Goal: Information Seeking & Learning: Learn about a topic

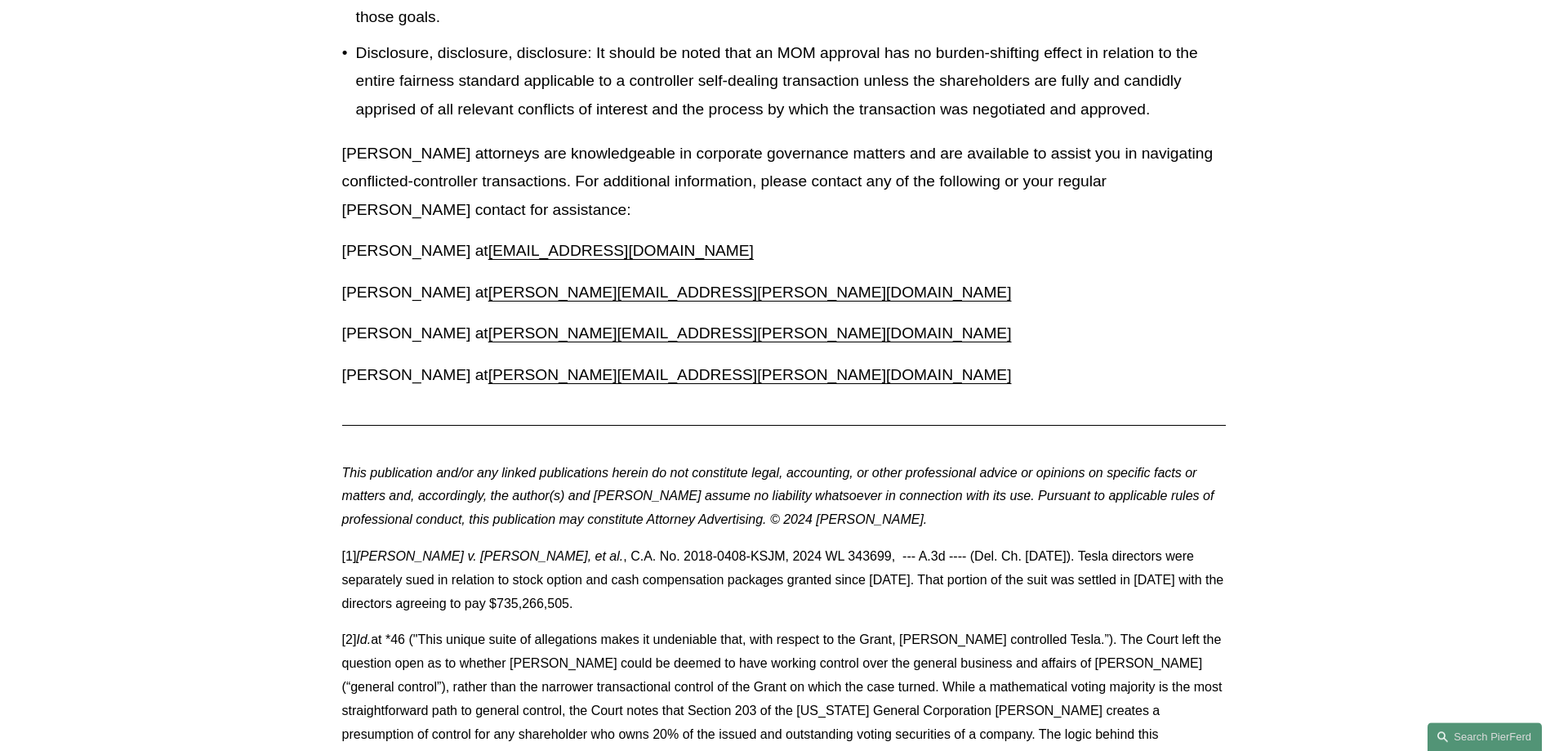
scroll to position [2084, 0]
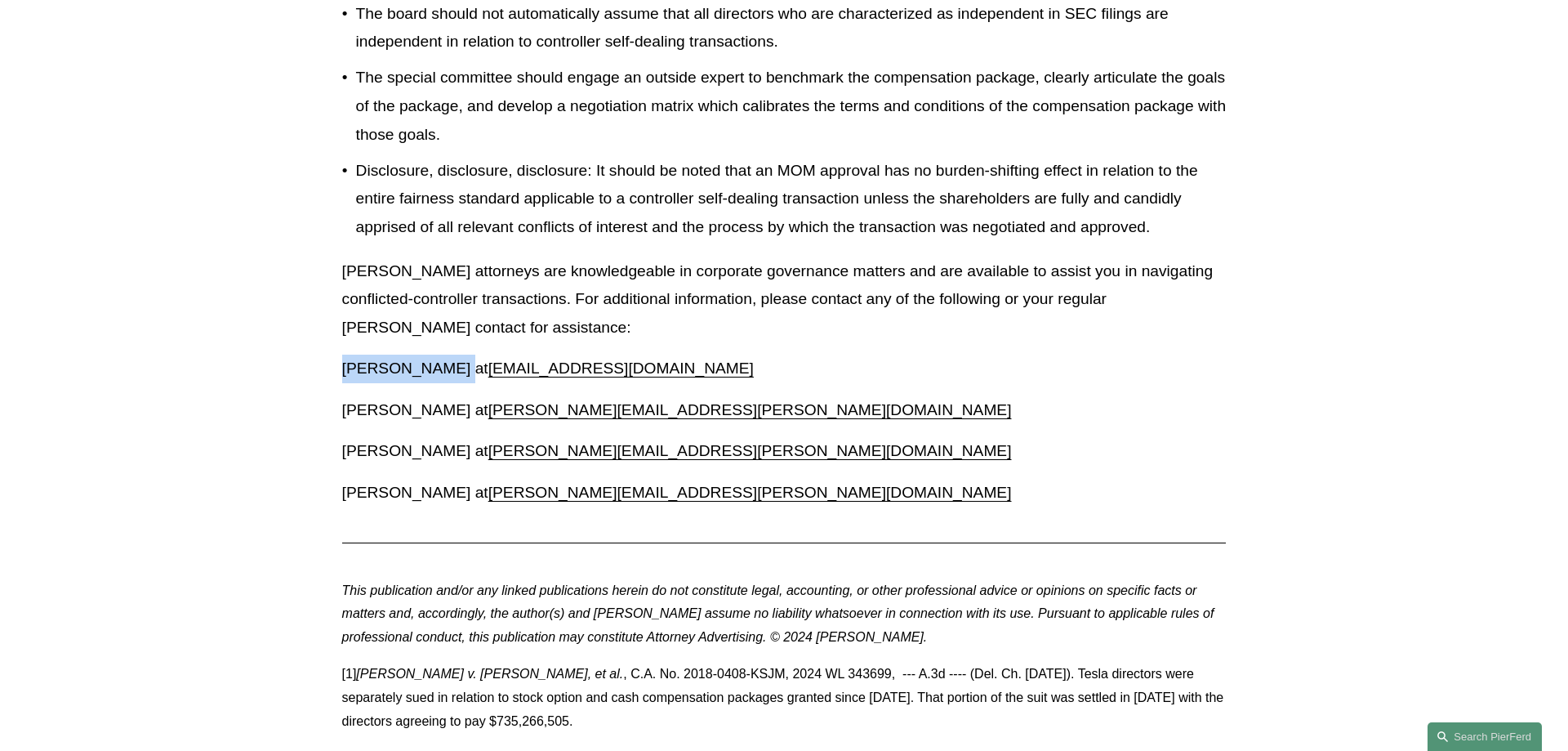
drag, startPoint x: 457, startPoint y: 365, endPoint x: 333, endPoint y: 361, distance: 124.1
copy p "[PERSON_NAME]"
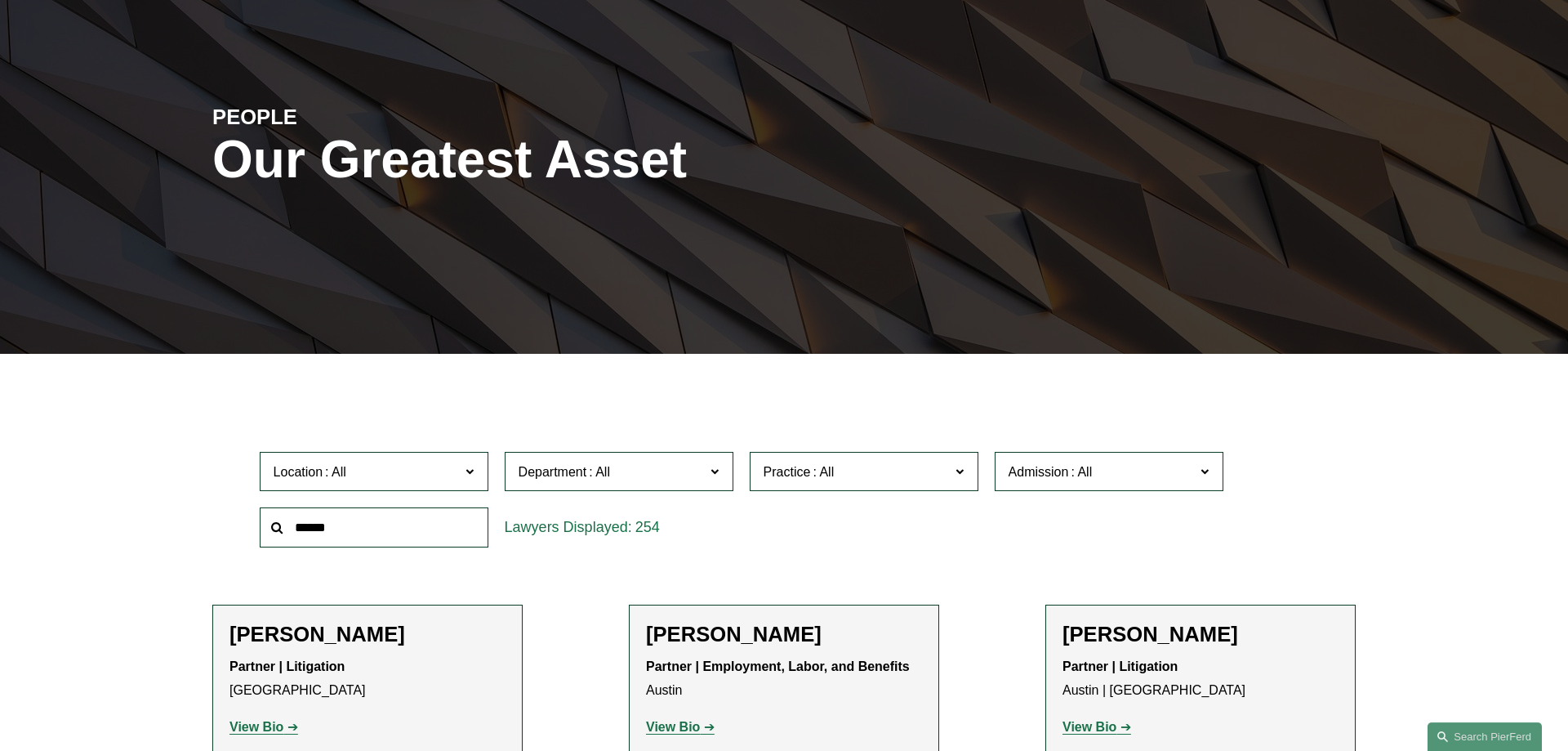
scroll to position [250, 0]
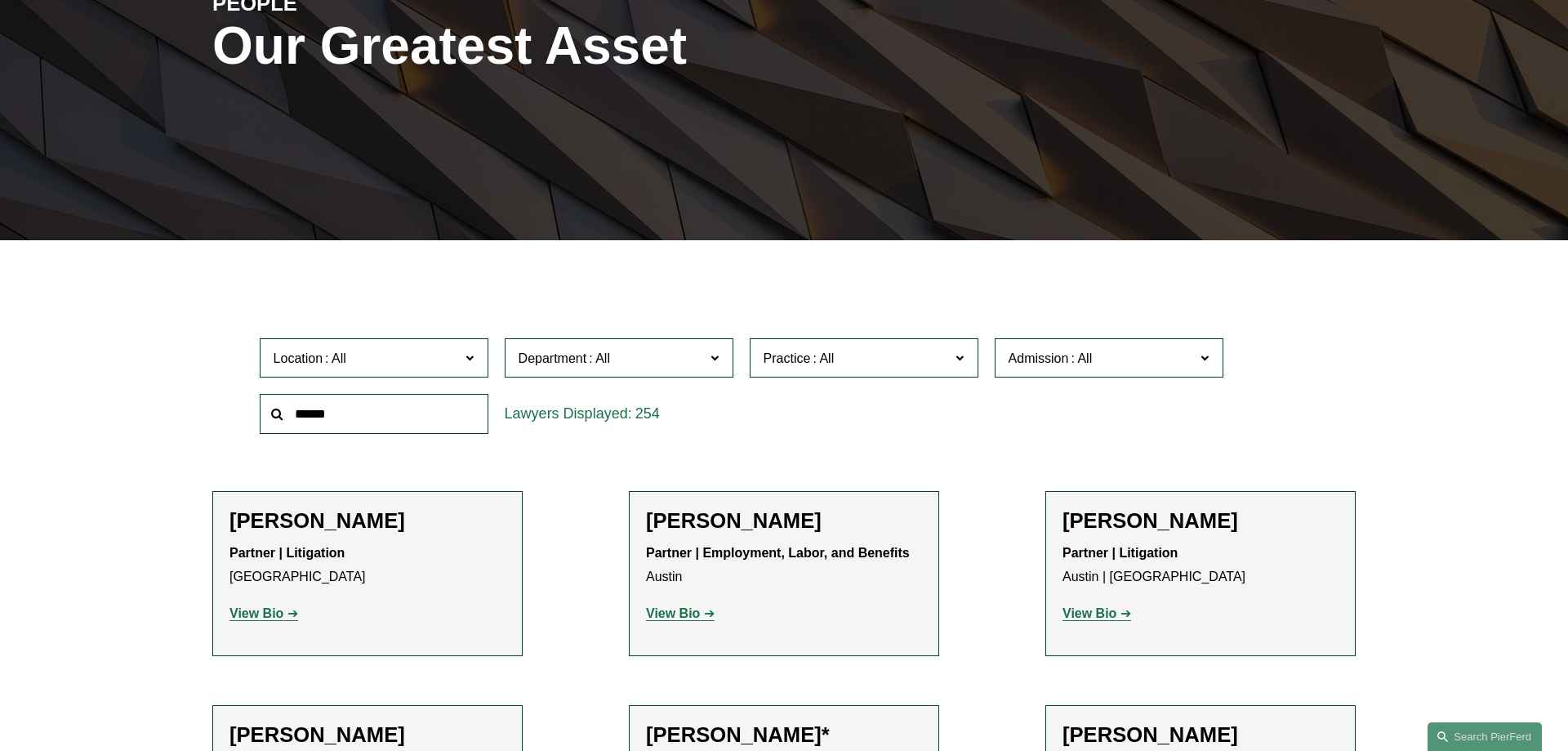
click at [341, 411] on input "text" at bounding box center [374, 413] width 229 height 40
paste input "**********"
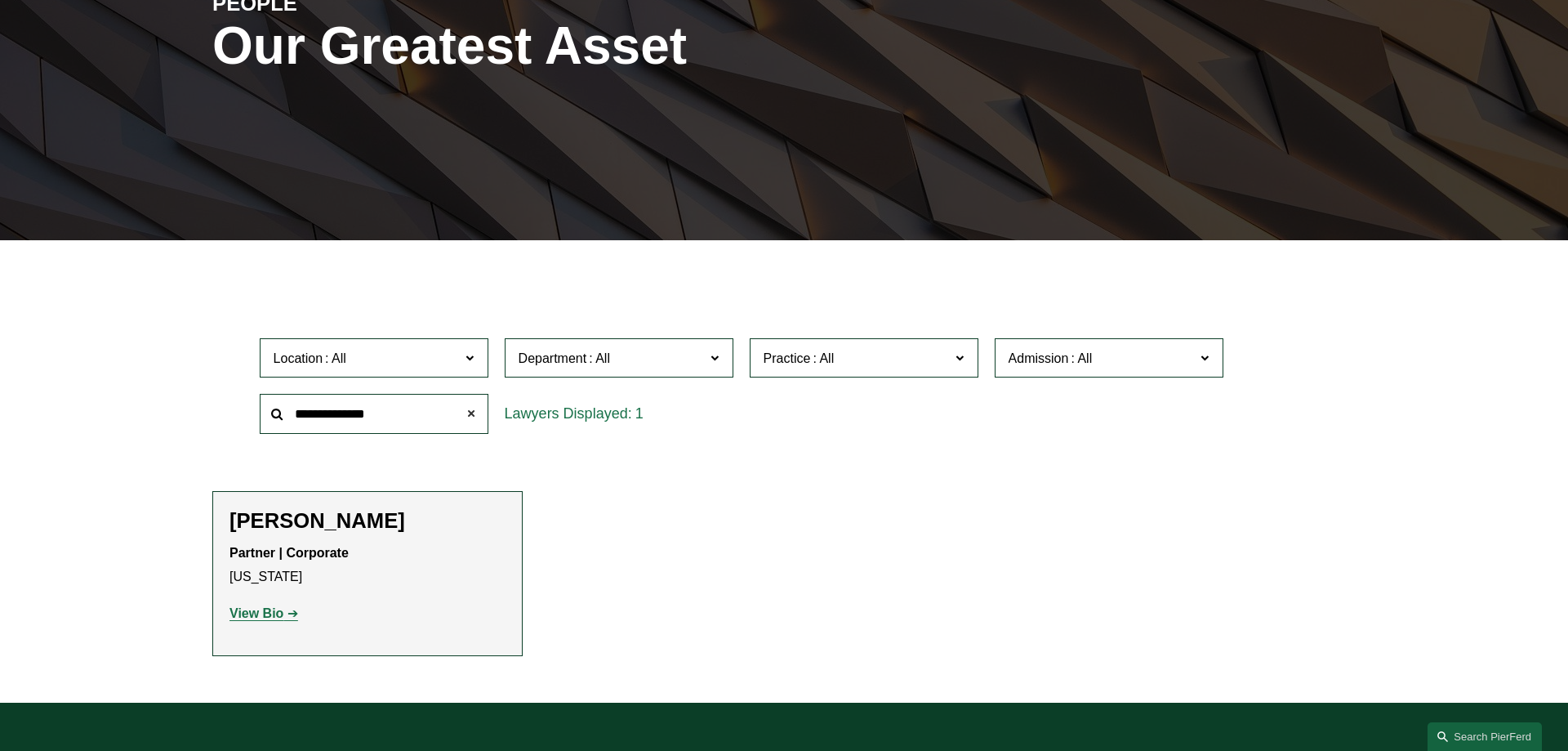
type input "**********"
click at [470, 413] on span at bounding box center [471, 413] width 32 height 32
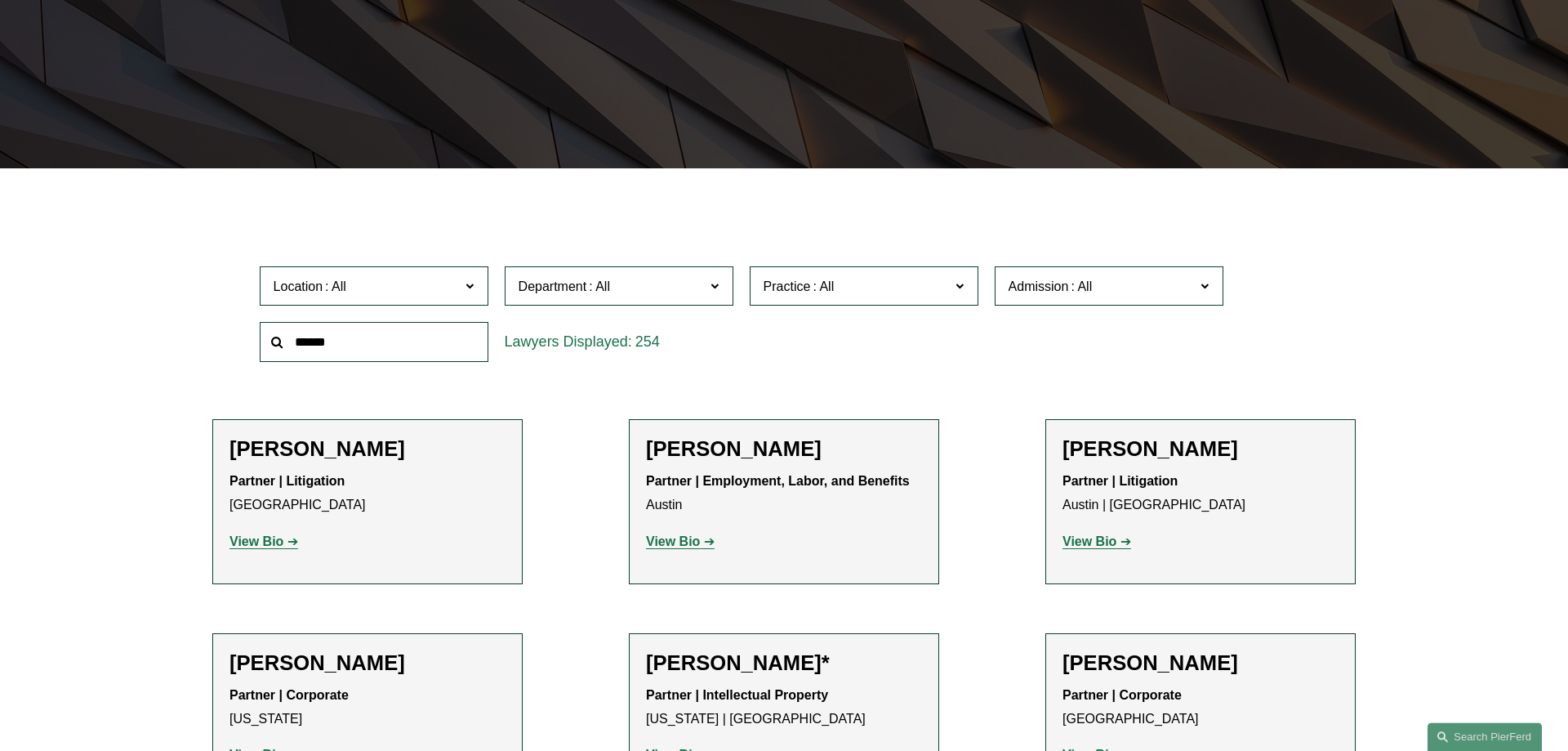
scroll to position [333, 0]
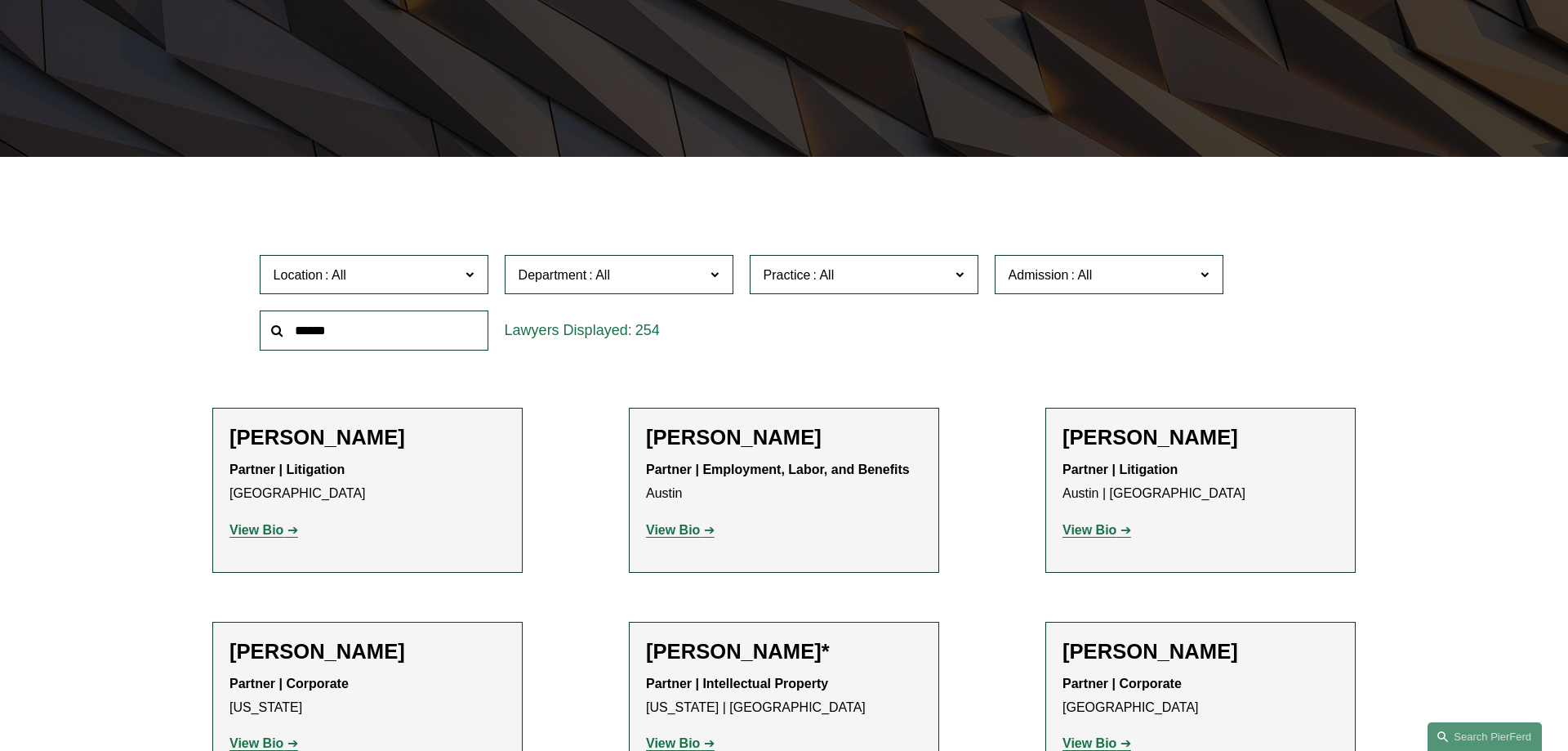
click at [319, 282] on span "Location" at bounding box center [299, 275] width 50 height 14
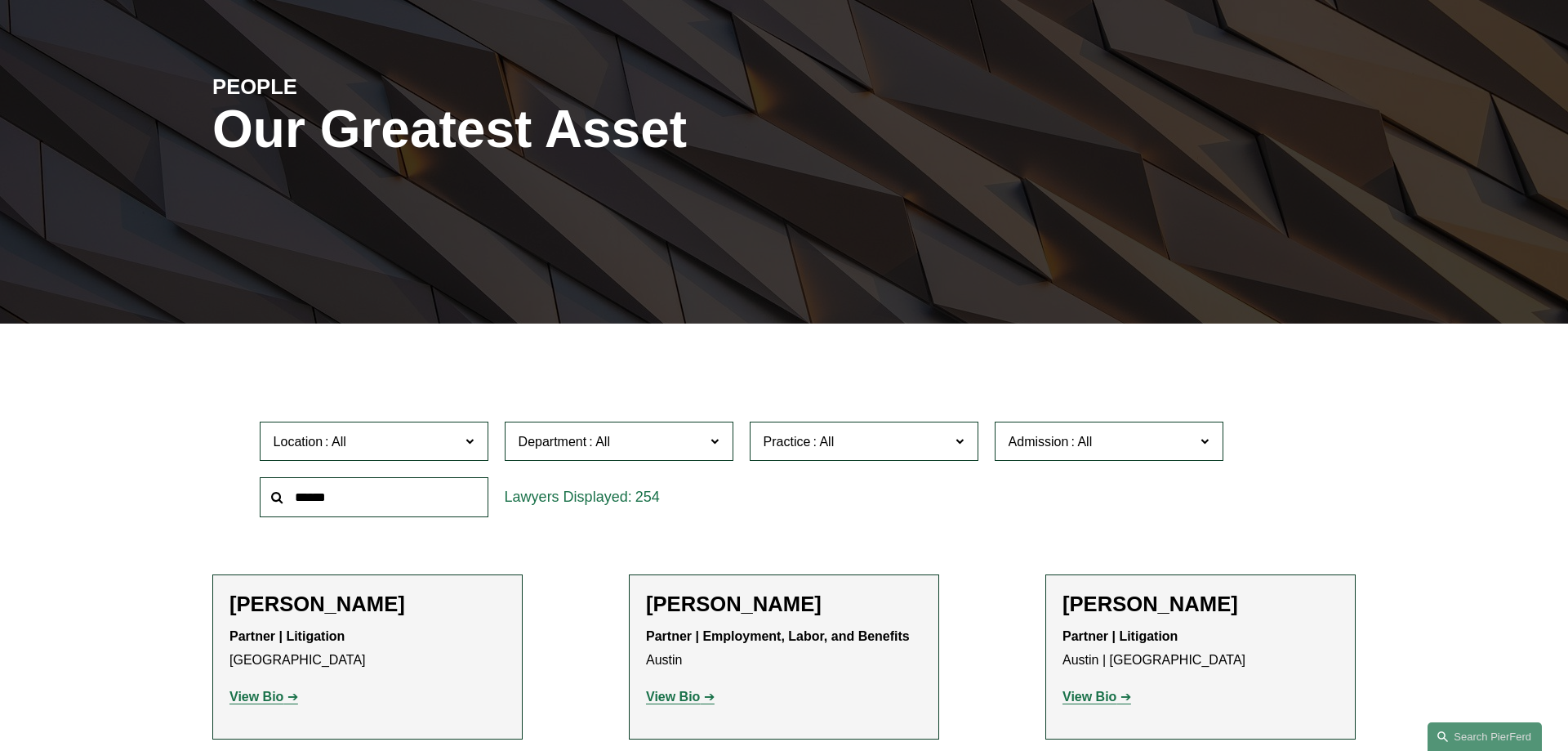
click at [0, 0] on link "Houston" at bounding box center [0, 0] width 0 height 0
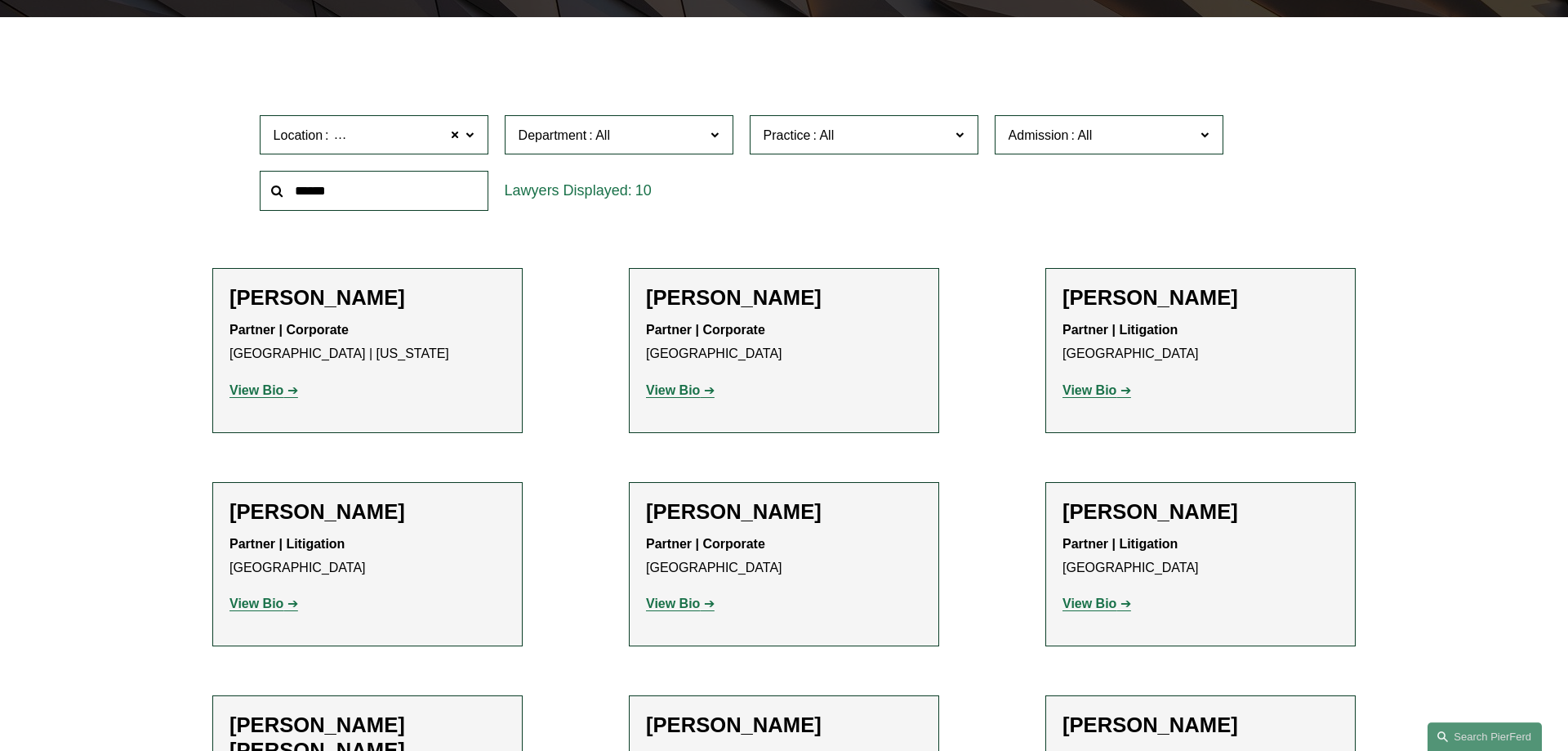
scroll to position [493, 0]
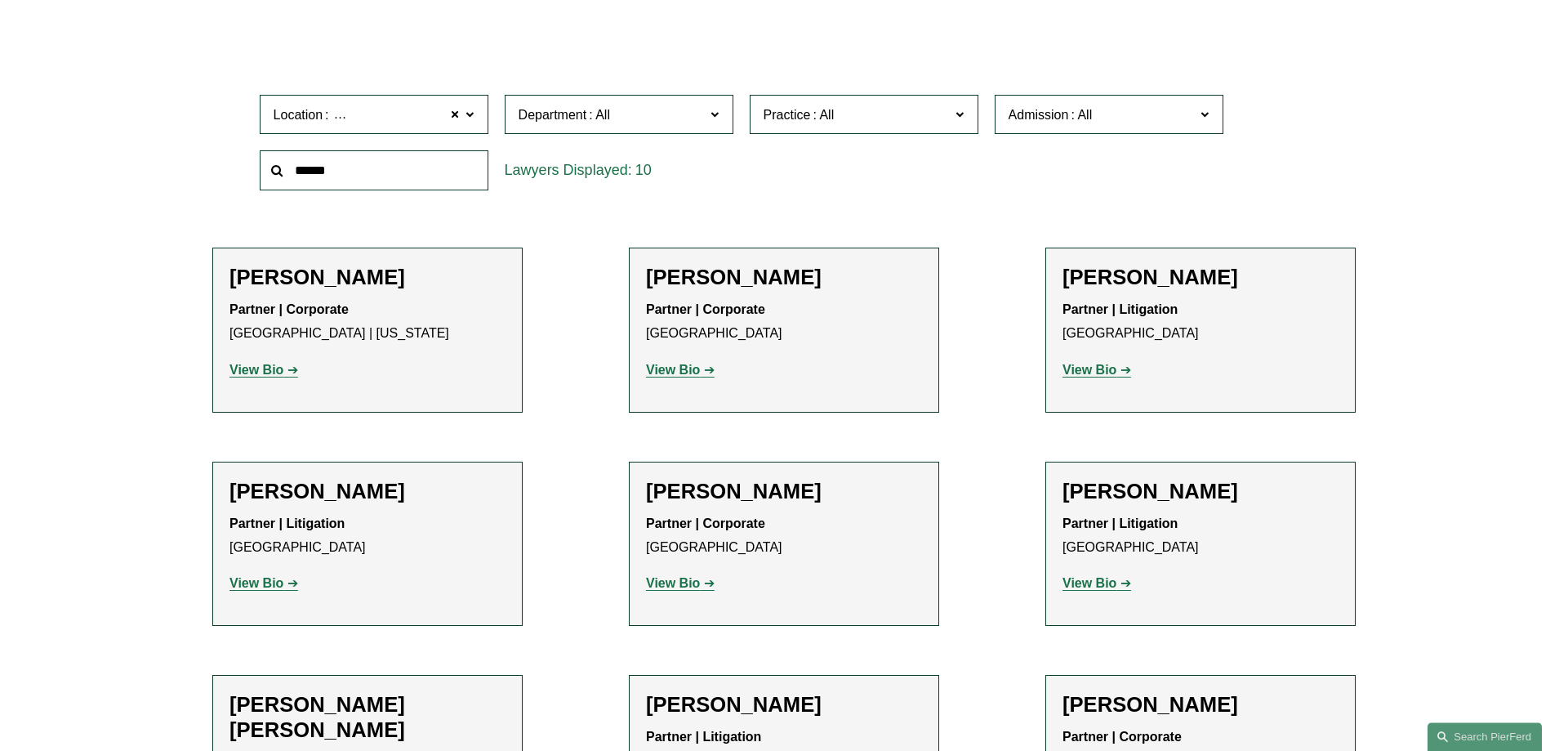
click at [589, 123] on span "Department" at bounding box center [612, 115] width 187 height 23
click at [0, 0] on link "Intellectual Property" at bounding box center [0, 0] width 0 height 0
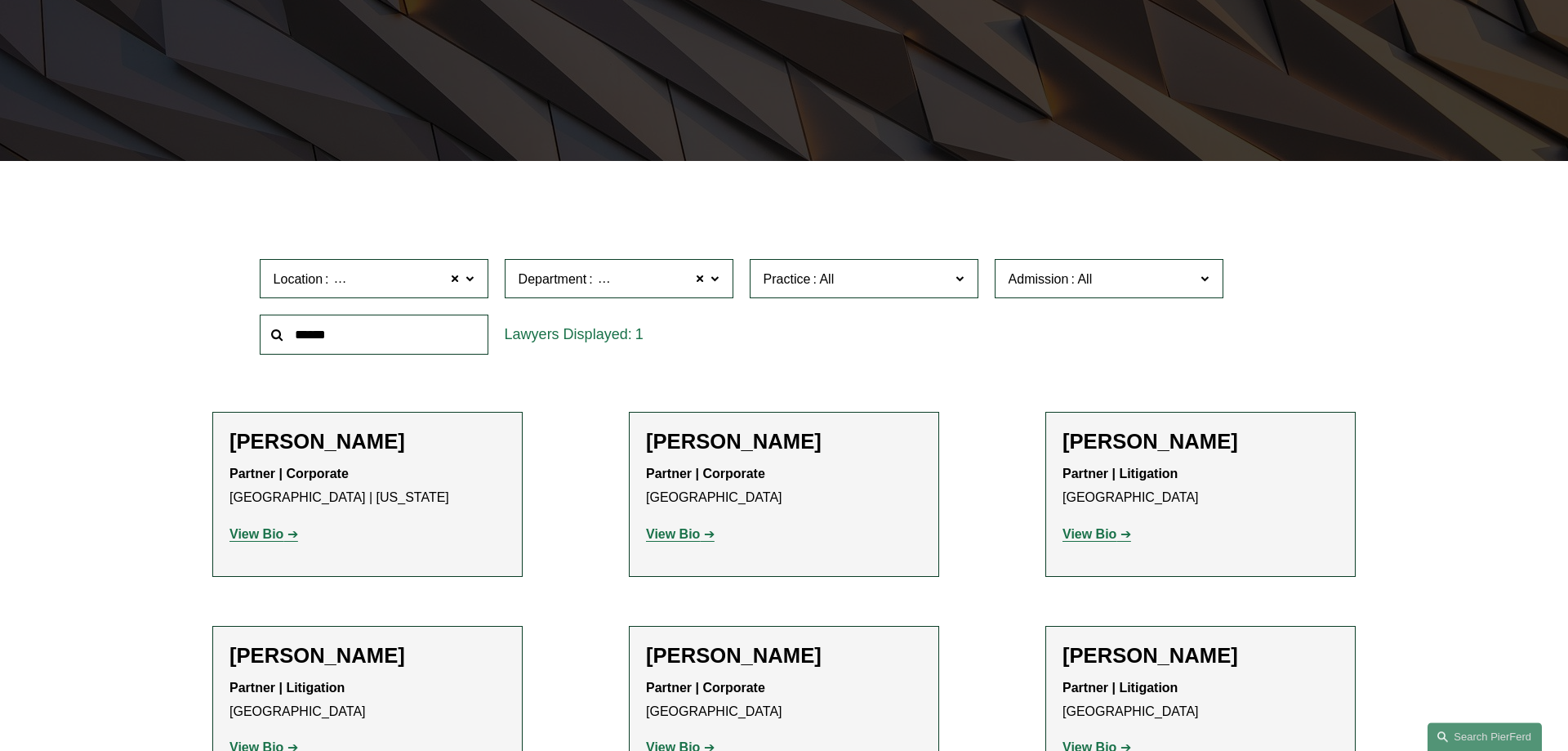
scroll to position [327, 0]
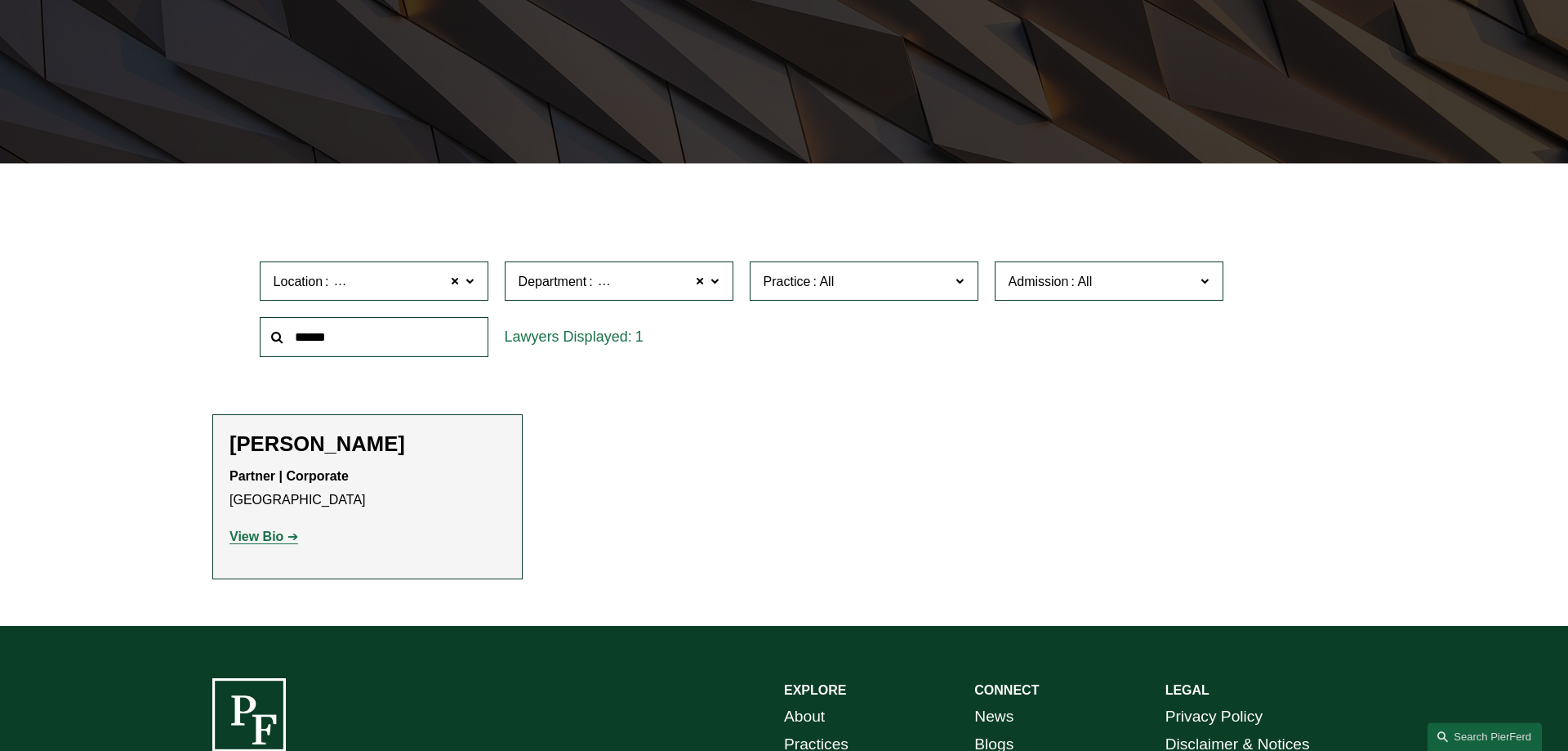
click at [247, 540] on strong "View Bio" at bounding box center [255, 537] width 54 height 14
click at [384, 287] on span "Location Houston" at bounding box center [367, 281] width 187 height 23
click at [0, 0] on link "Los Angeles" at bounding box center [0, 0] width 0 height 0
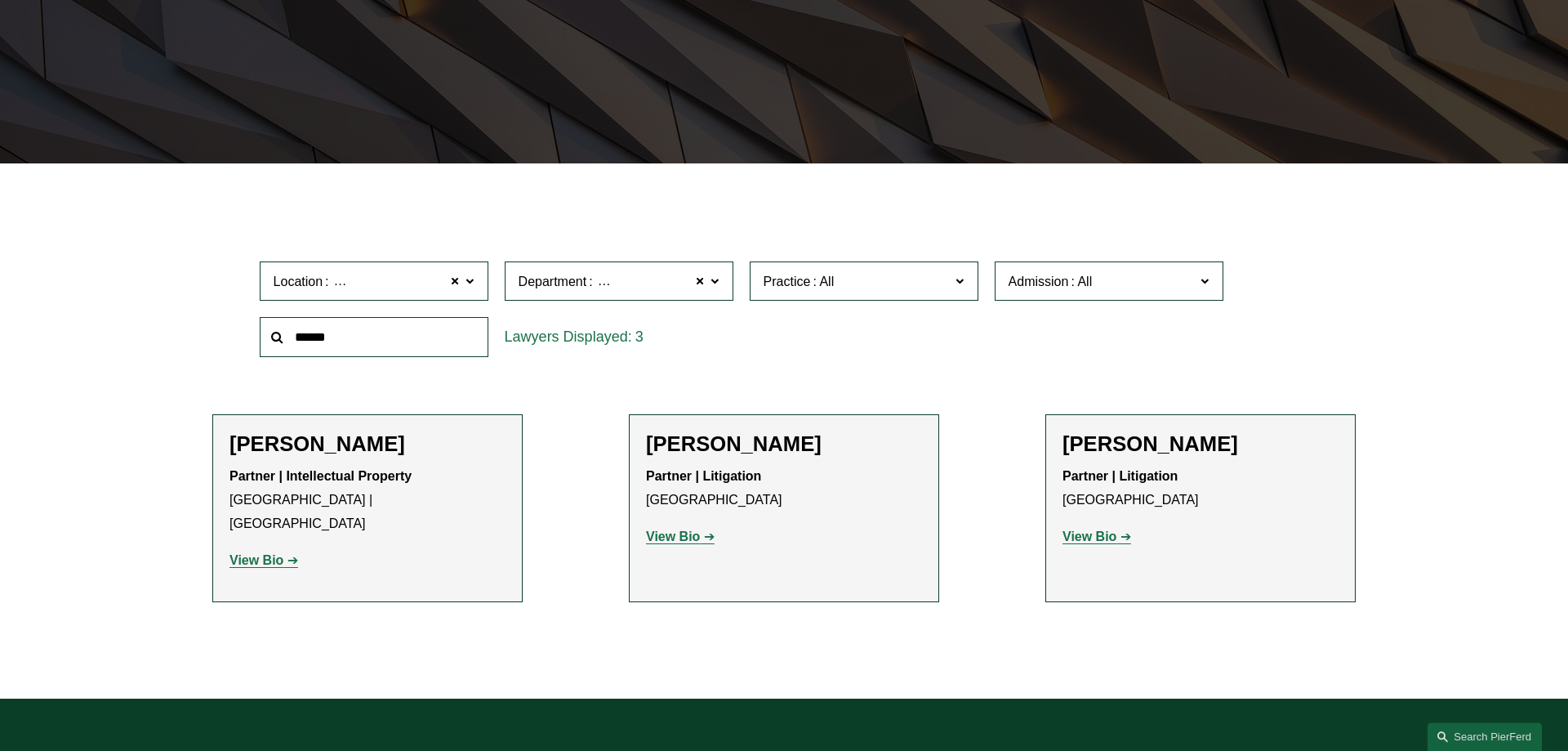
click at [1092, 539] on strong "View Bio" at bounding box center [1089, 537] width 54 height 14
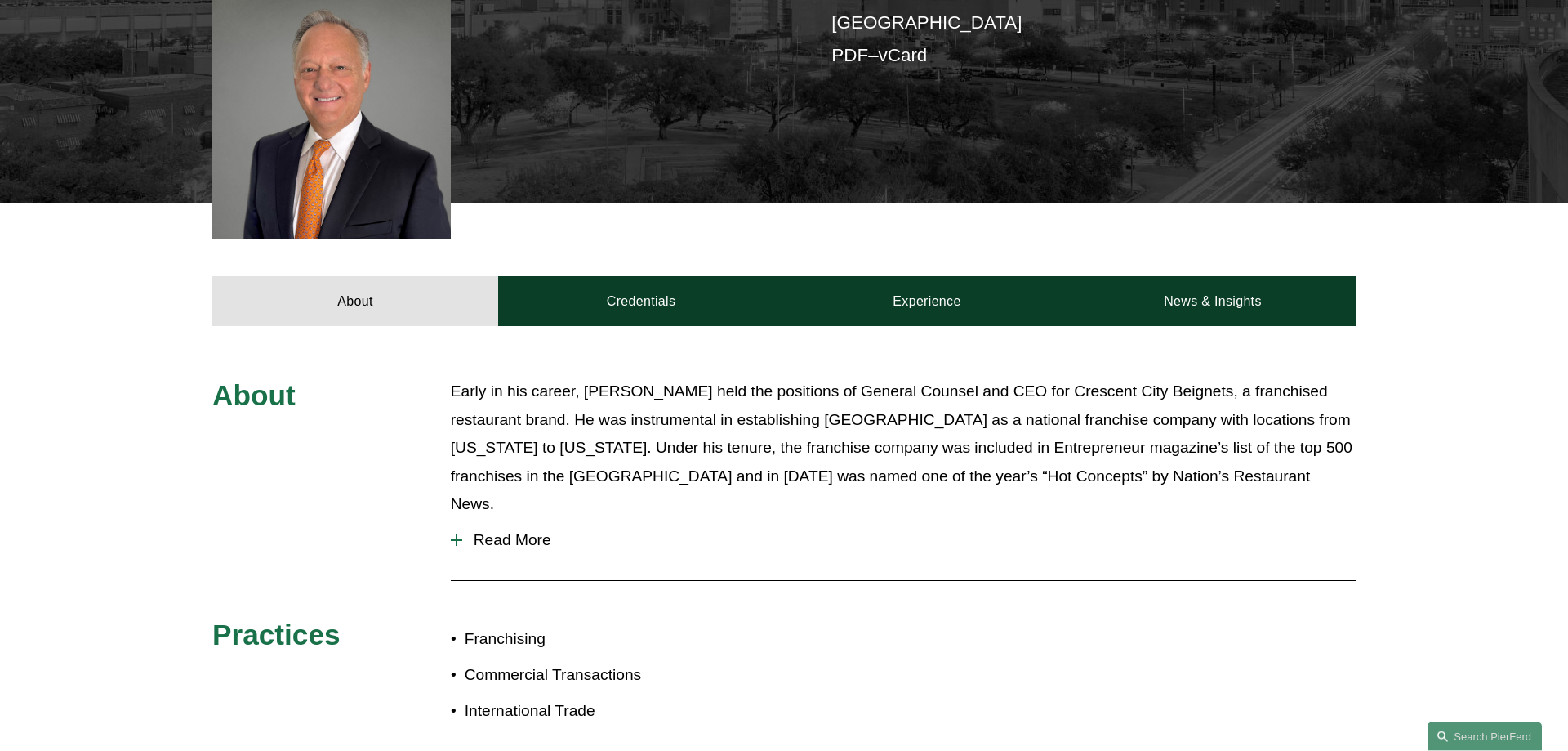
scroll to position [584, 0]
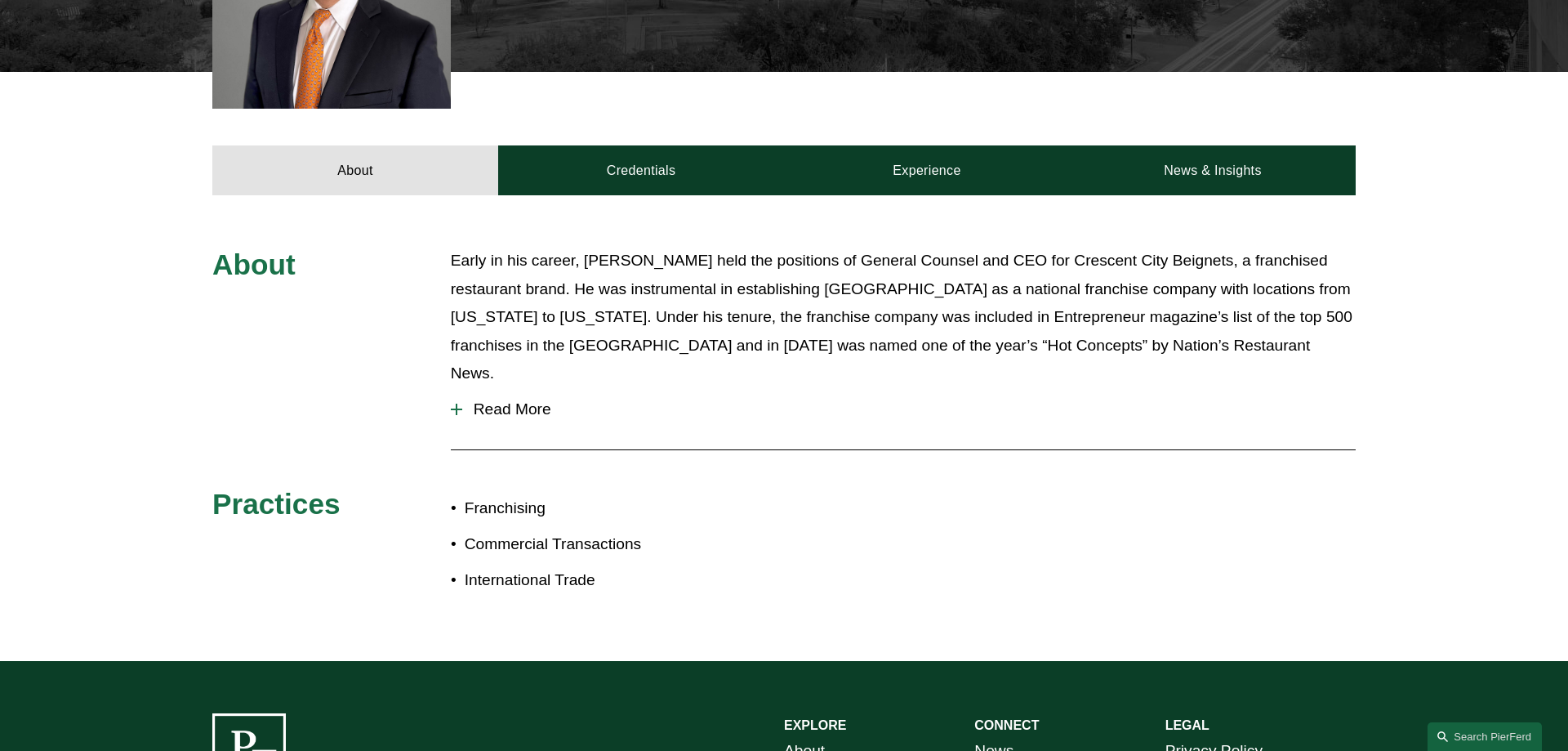
click at [487, 400] on span "Read More" at bounding box center [908, 409] width 894 height 18
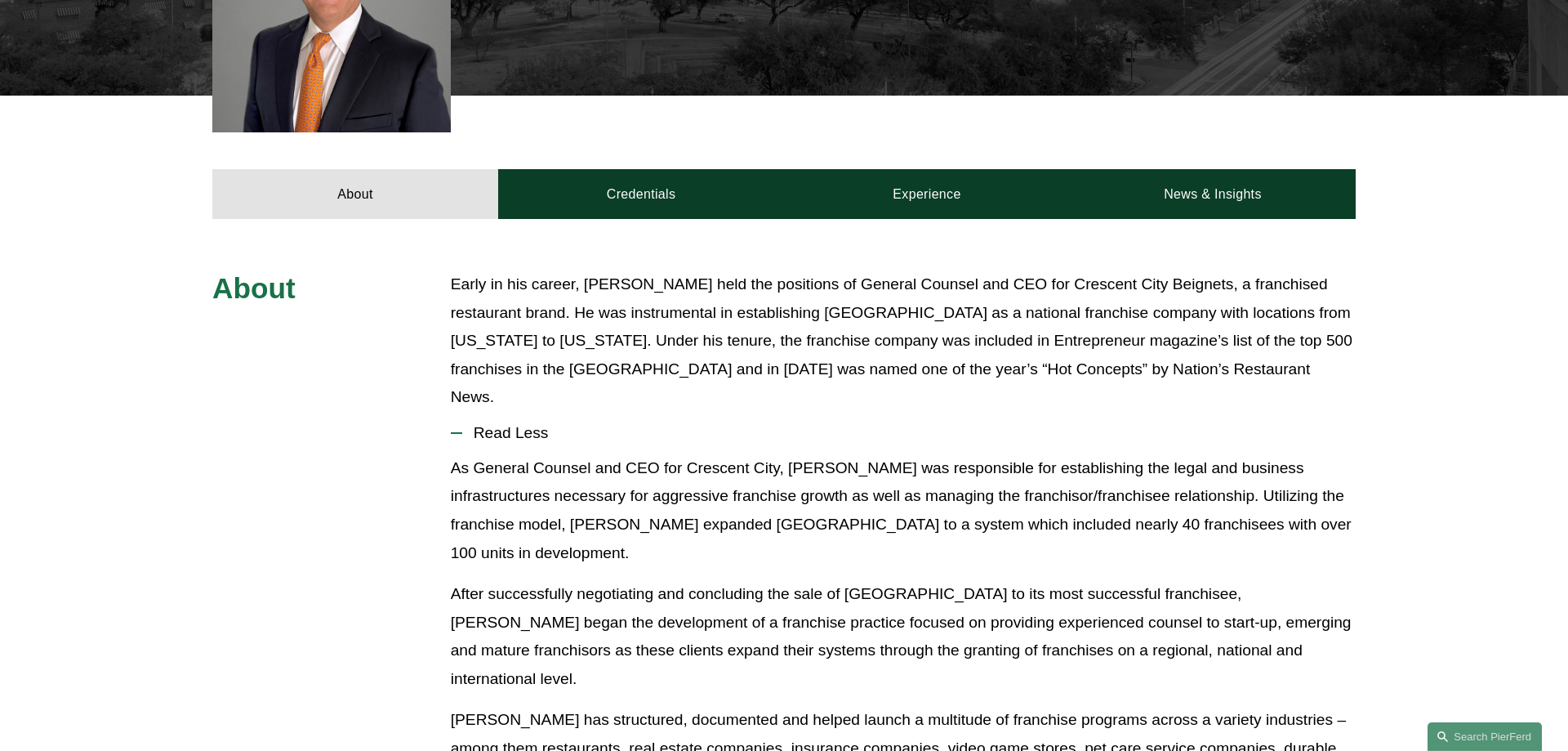
scroll to position [417, 0]
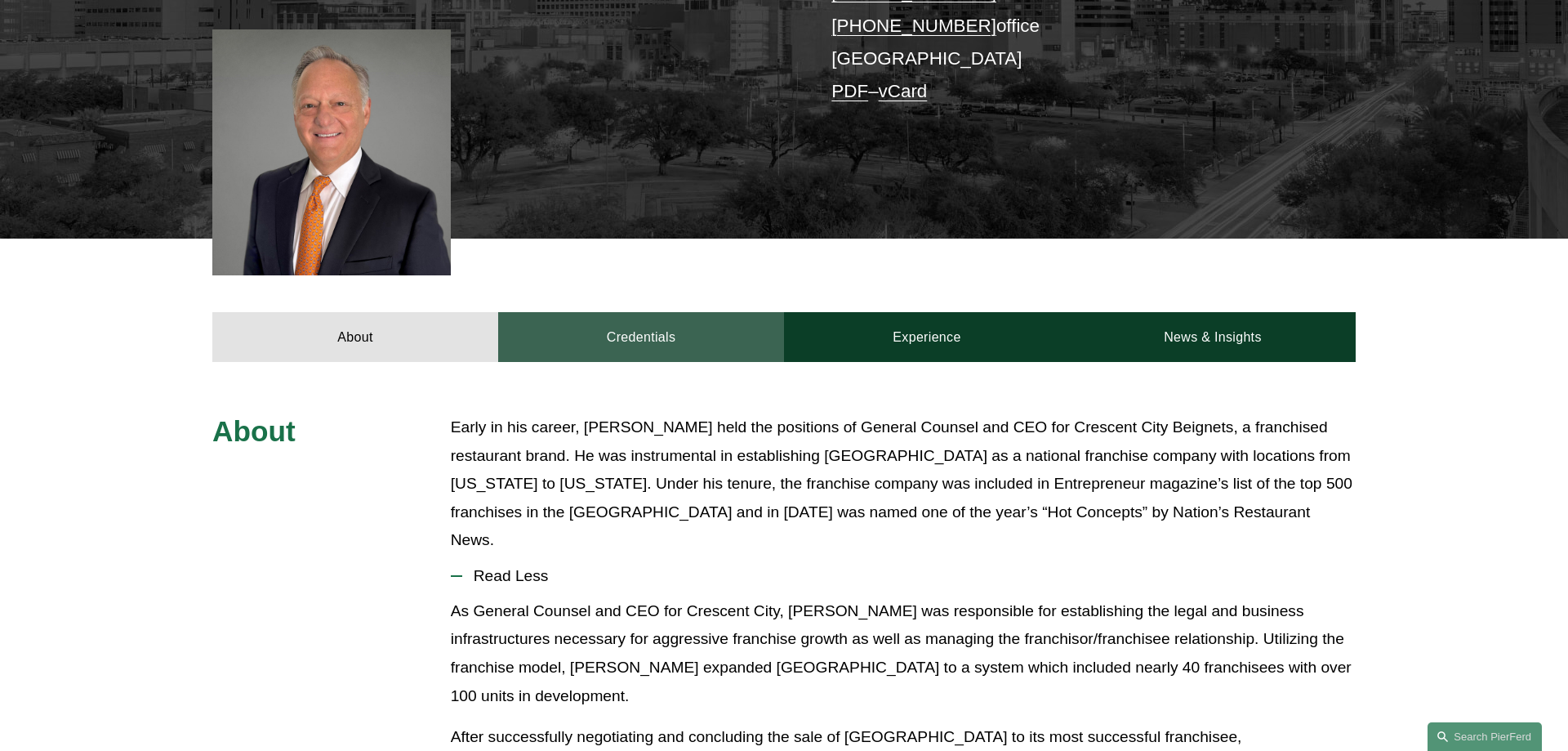
click at [629, 325] on link "Credentials" at bounding box center [641, 337] width 286 height 49
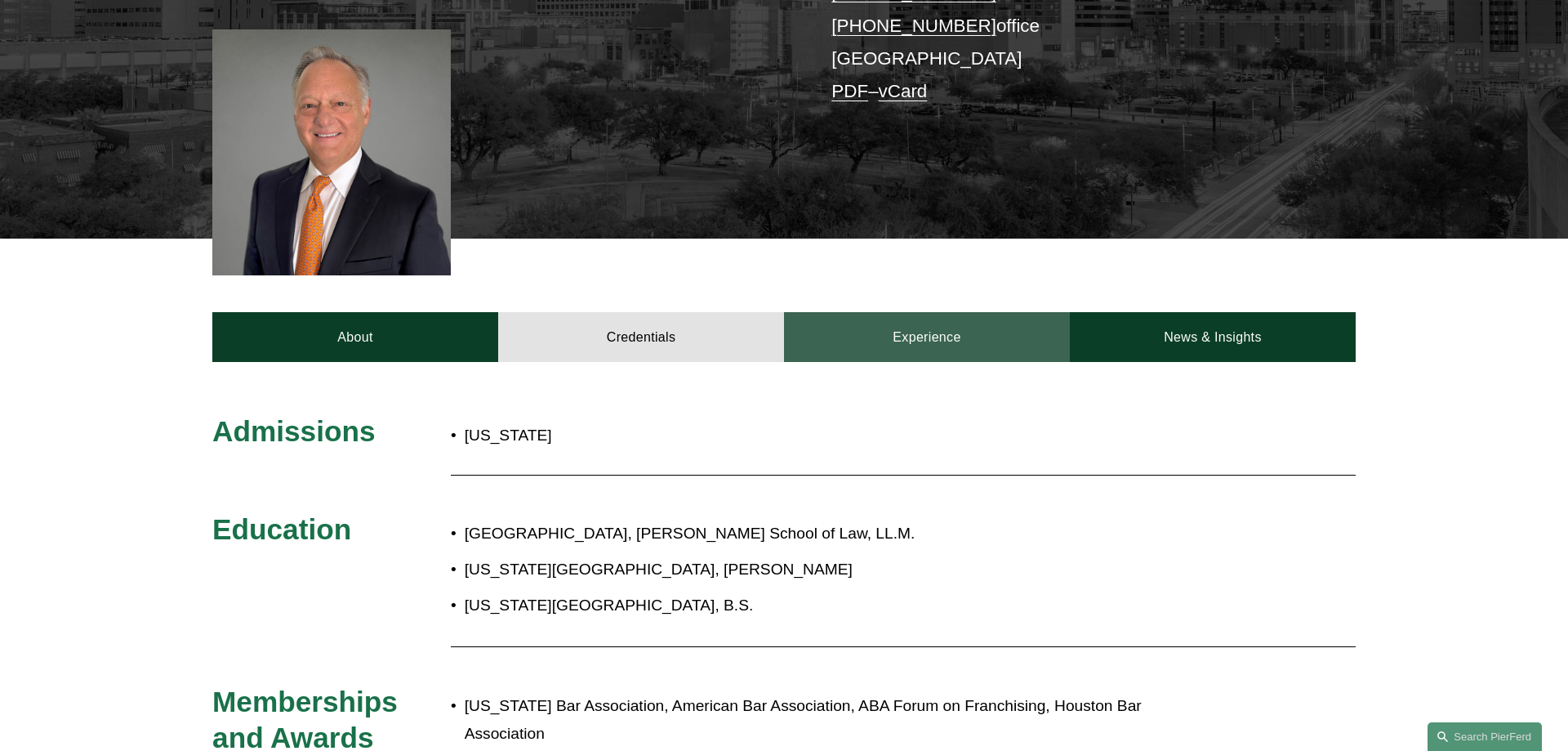
scroll to position [667, 0]
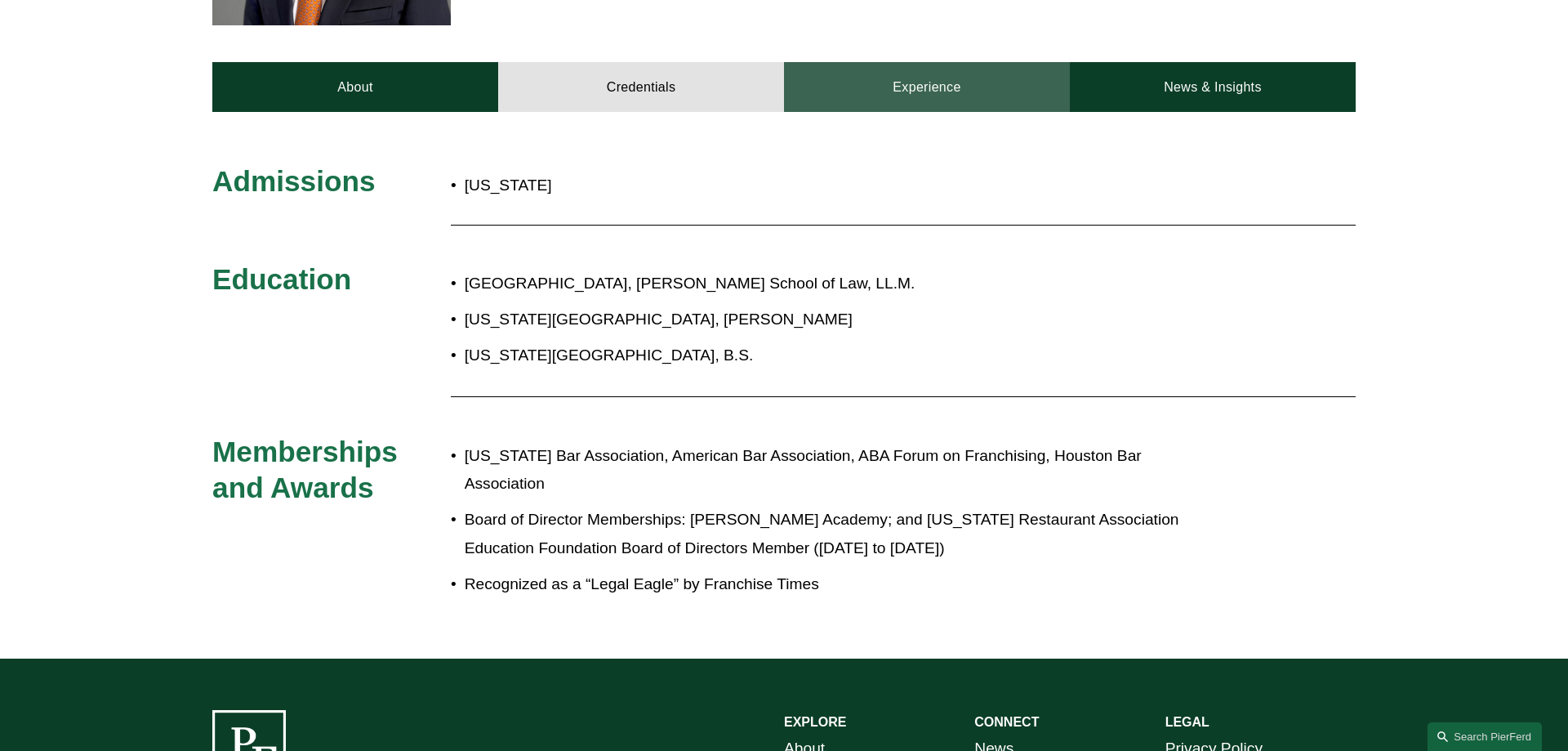
click at [934, 85] on link "Experience" at bounding box center [927, 86] width 286 height 49
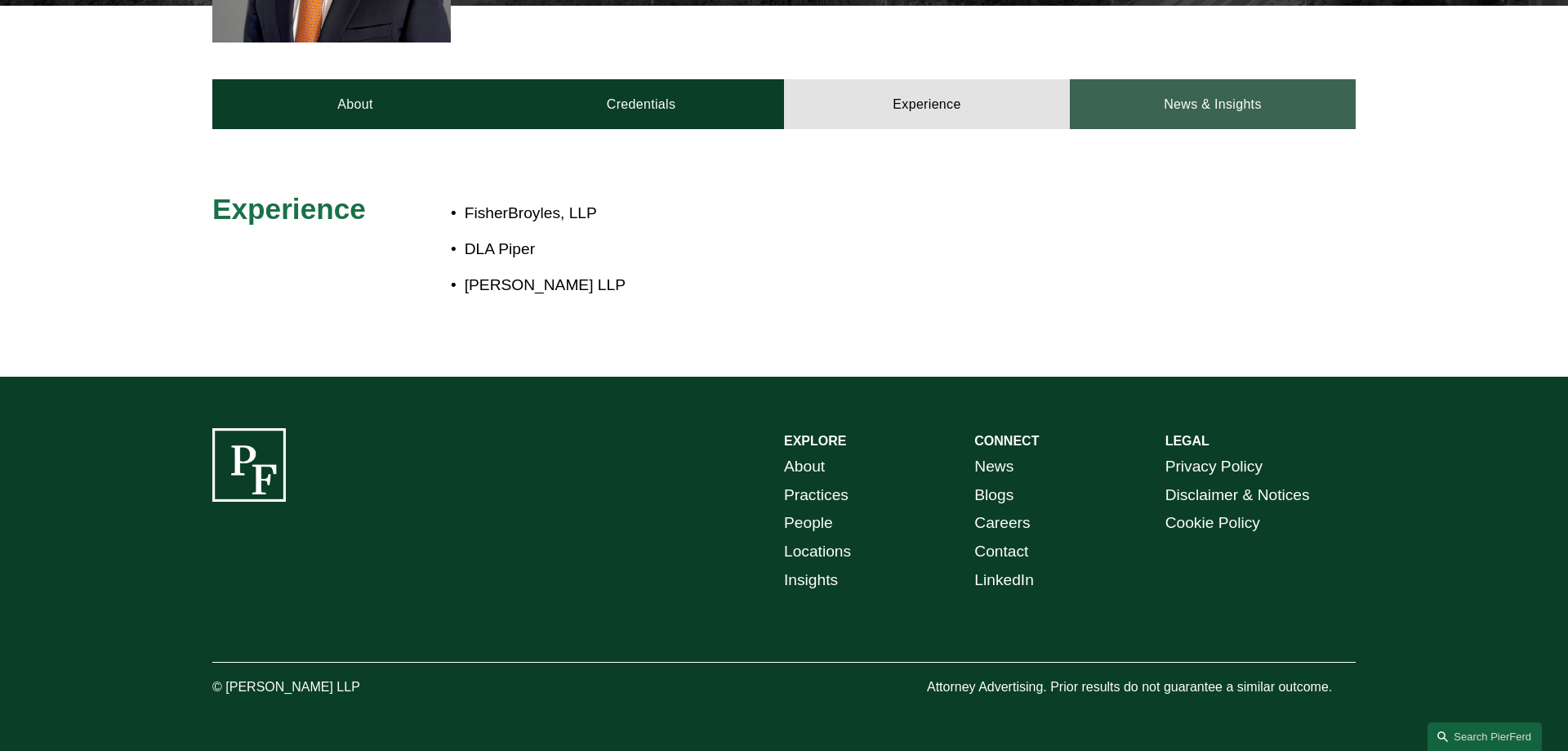
click at [1222, 117] on link "News & Insights" at bounding box center [1213, 104] width 286 height 49
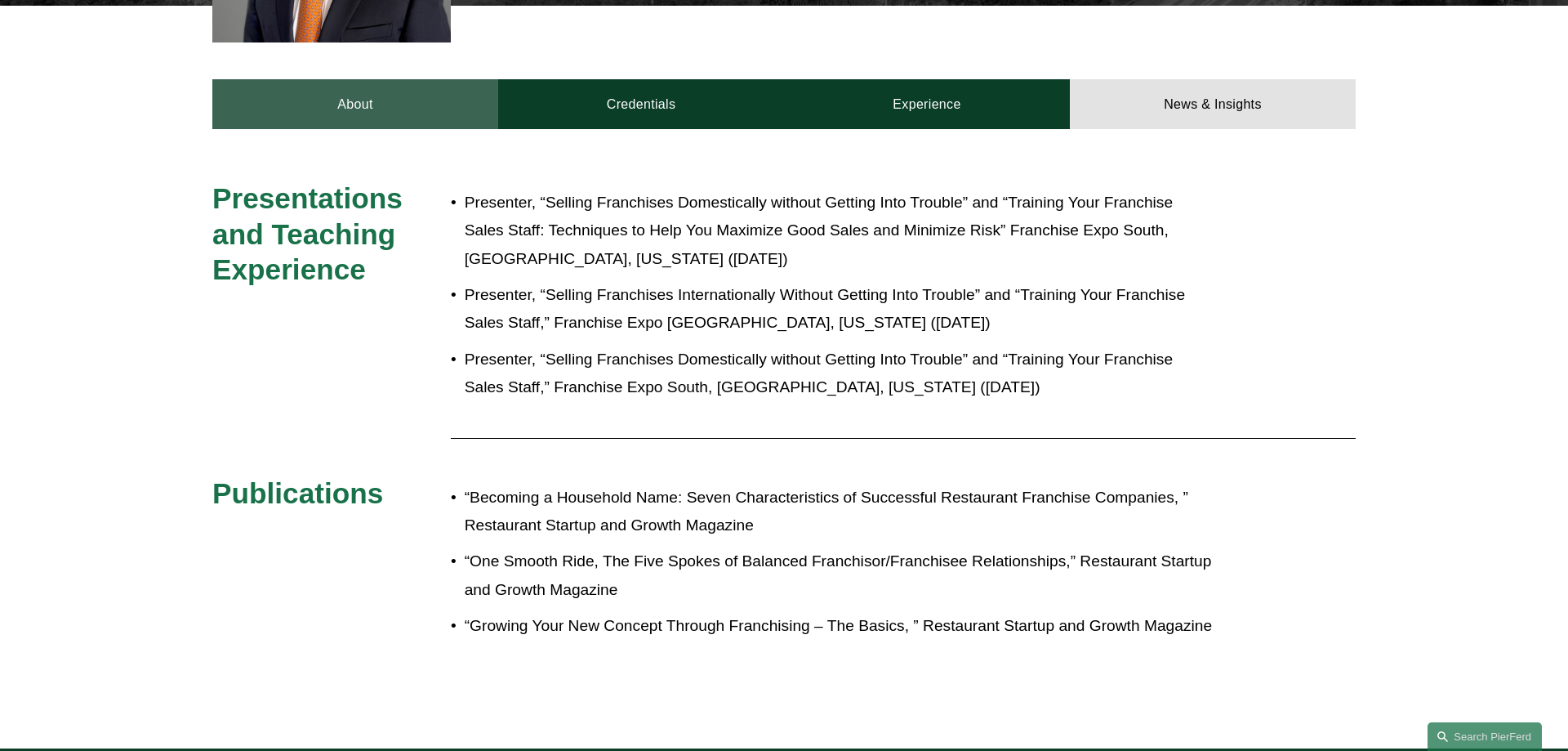
click at [338, 98] on link "About" at bounding box center [355, 104] width 286 height 49
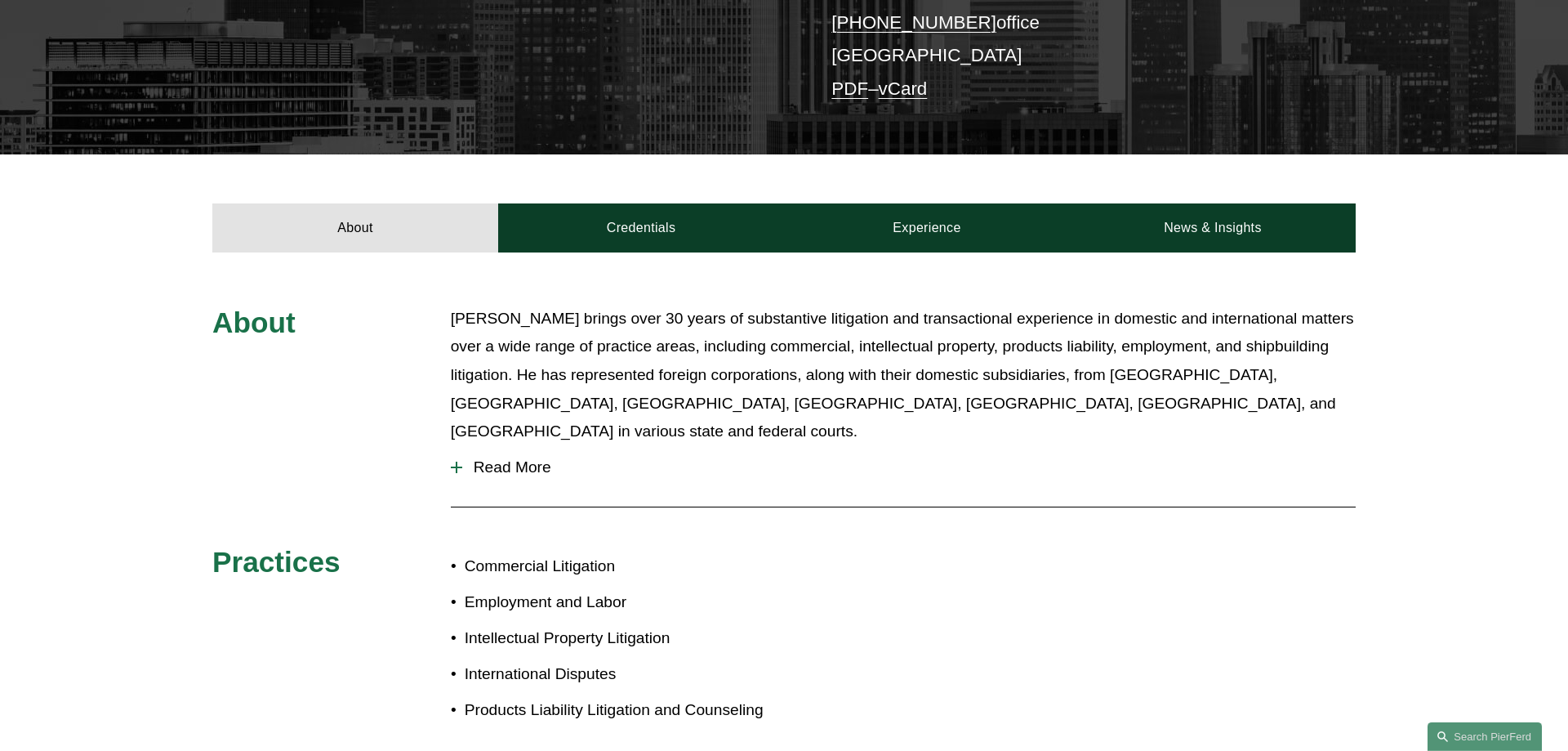
scroll to position [333, 0]
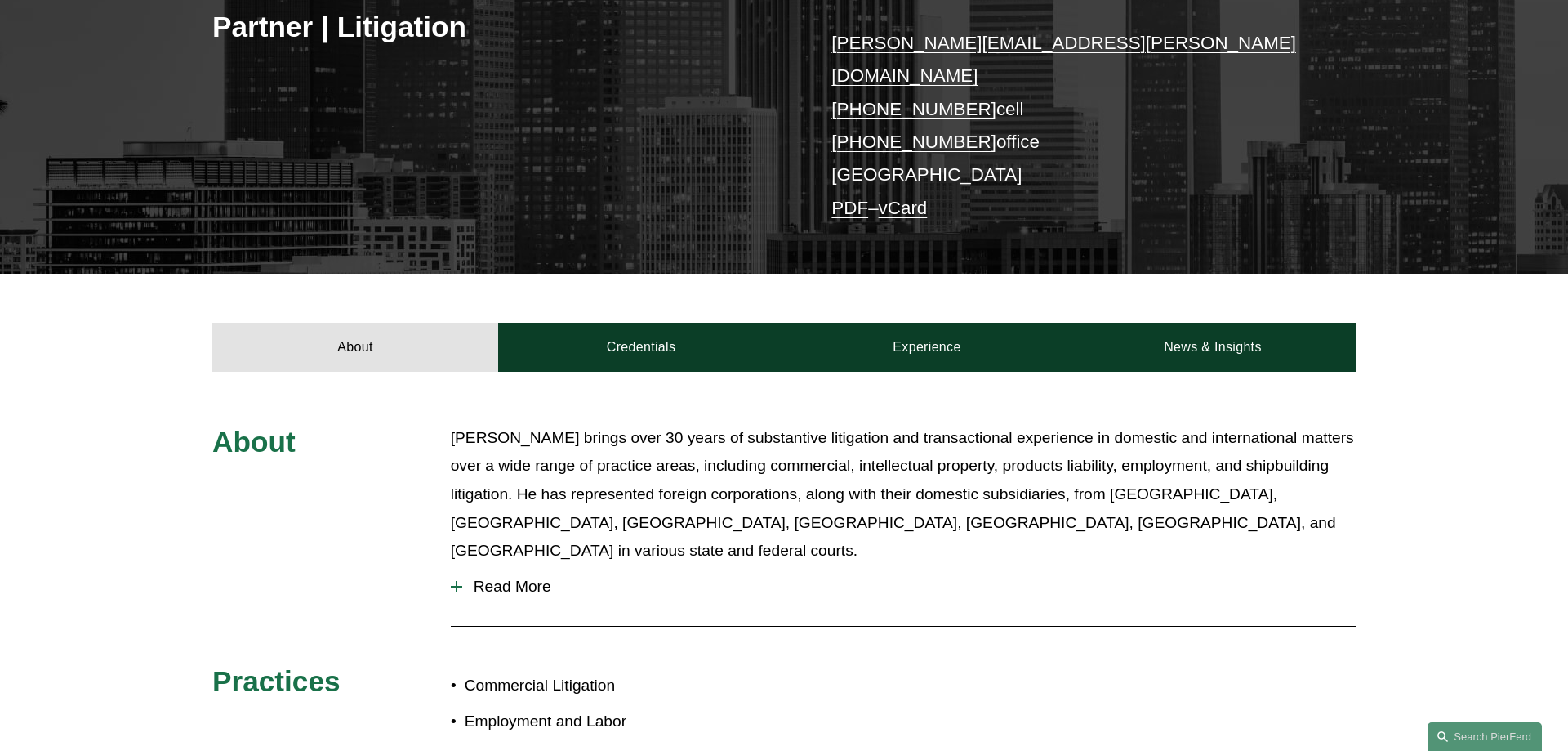
click at [506, 578] on span "Read More" at bounding box center [908, 587] width 894 height 18
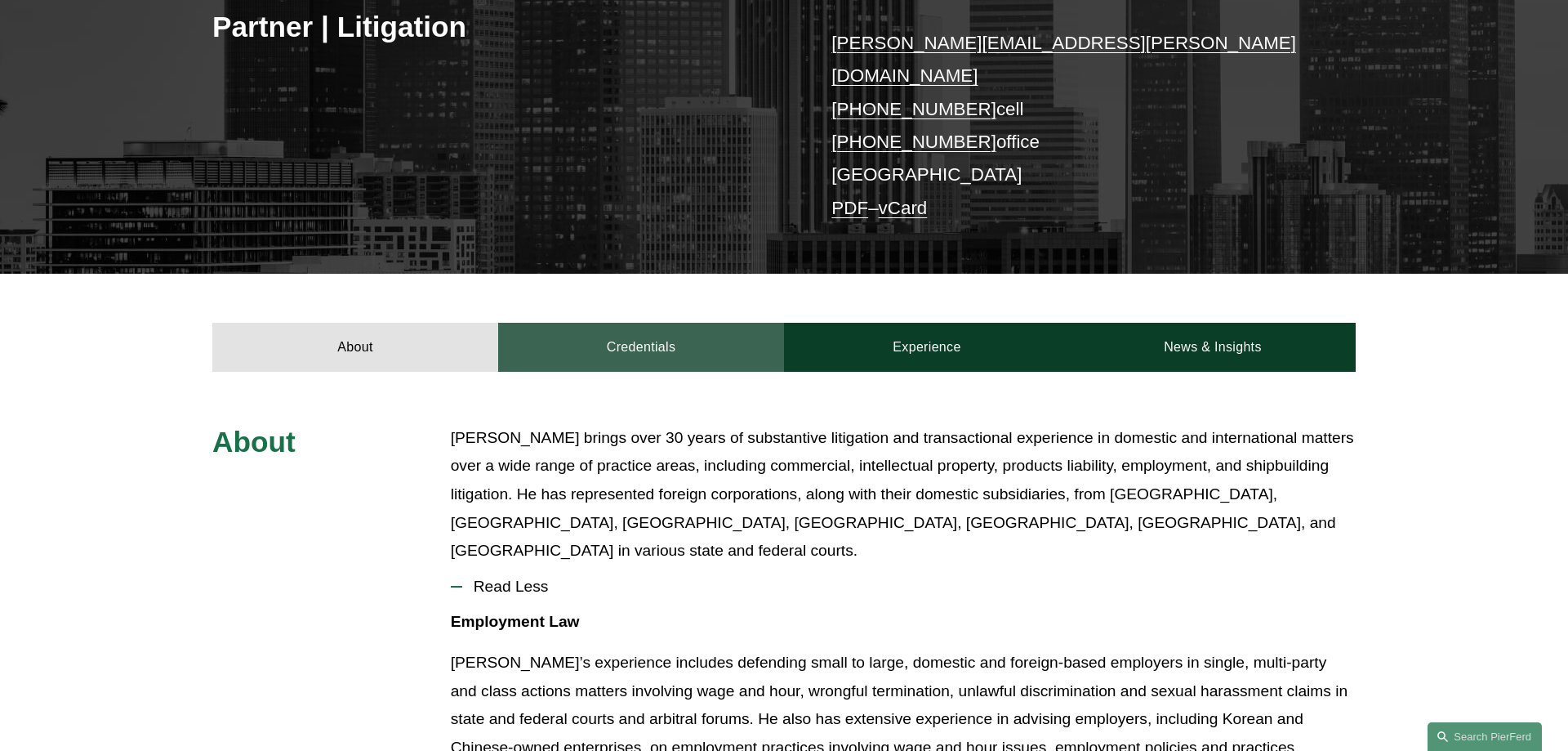
click at [670, 323] on link "Credentials" at bounding box center [641, 348] width 286 height 49
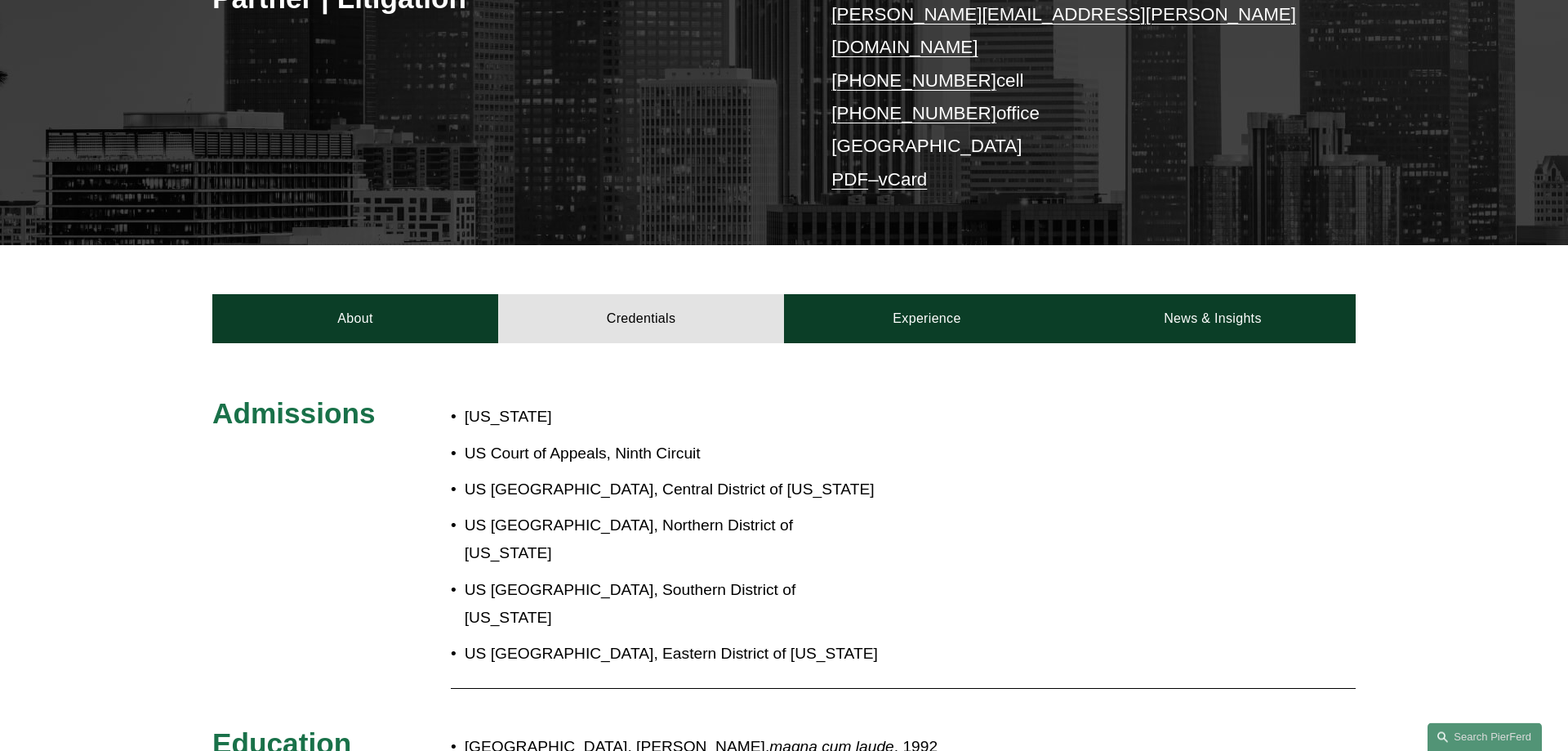
scroll to position [250, 0]
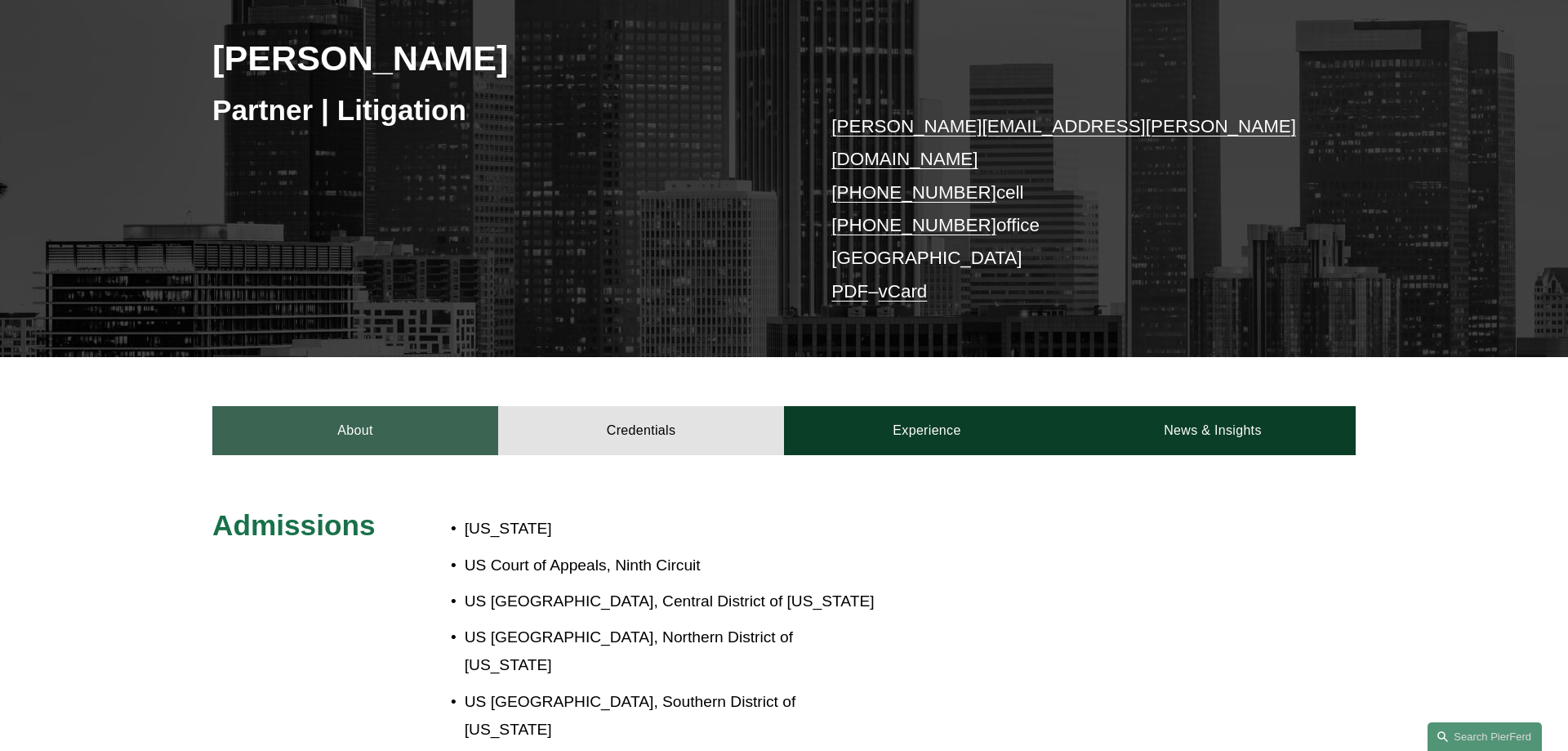
click at [289, 409] on link "About" at bounding box center [355, 431] width 286 height 49
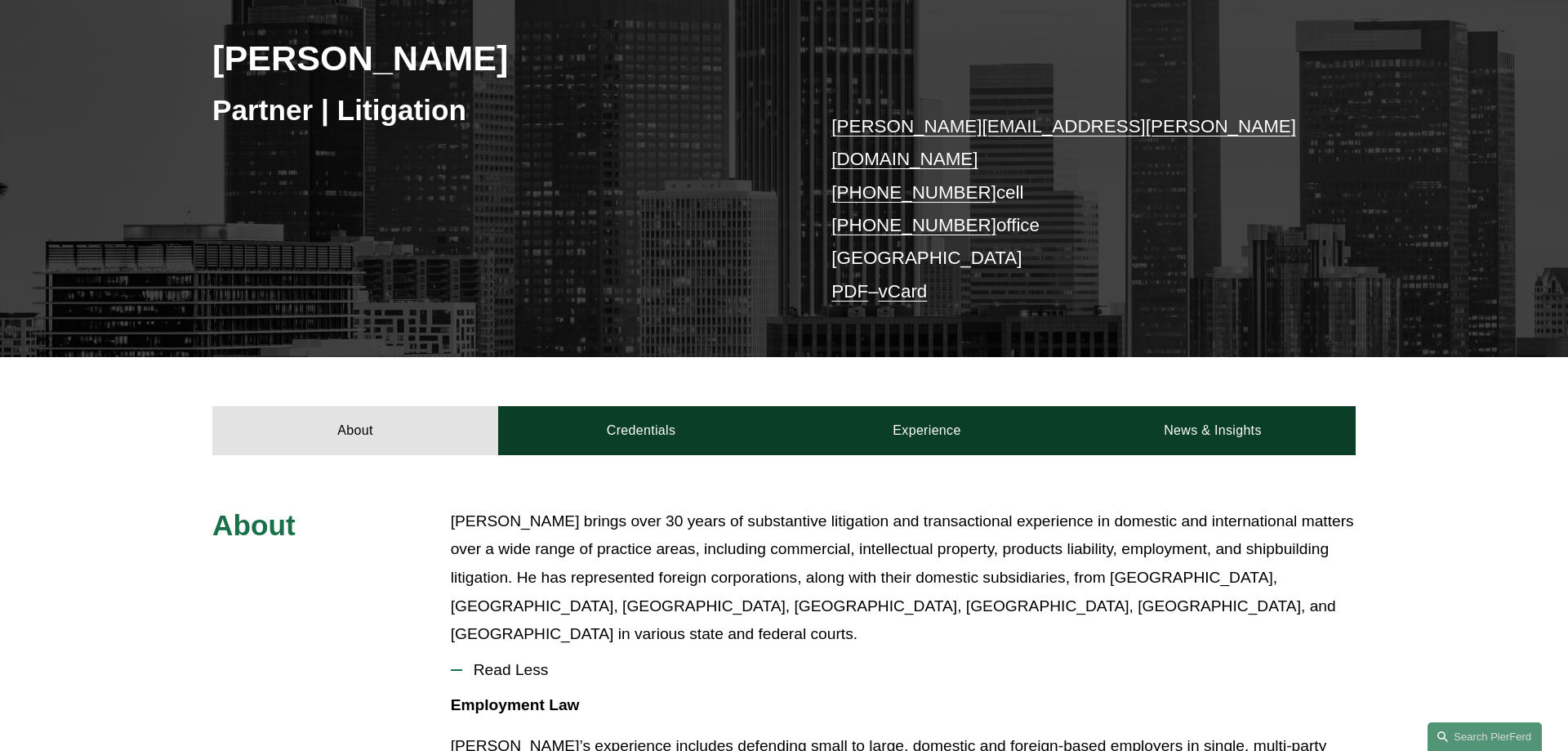
scroll to position [0, 0]
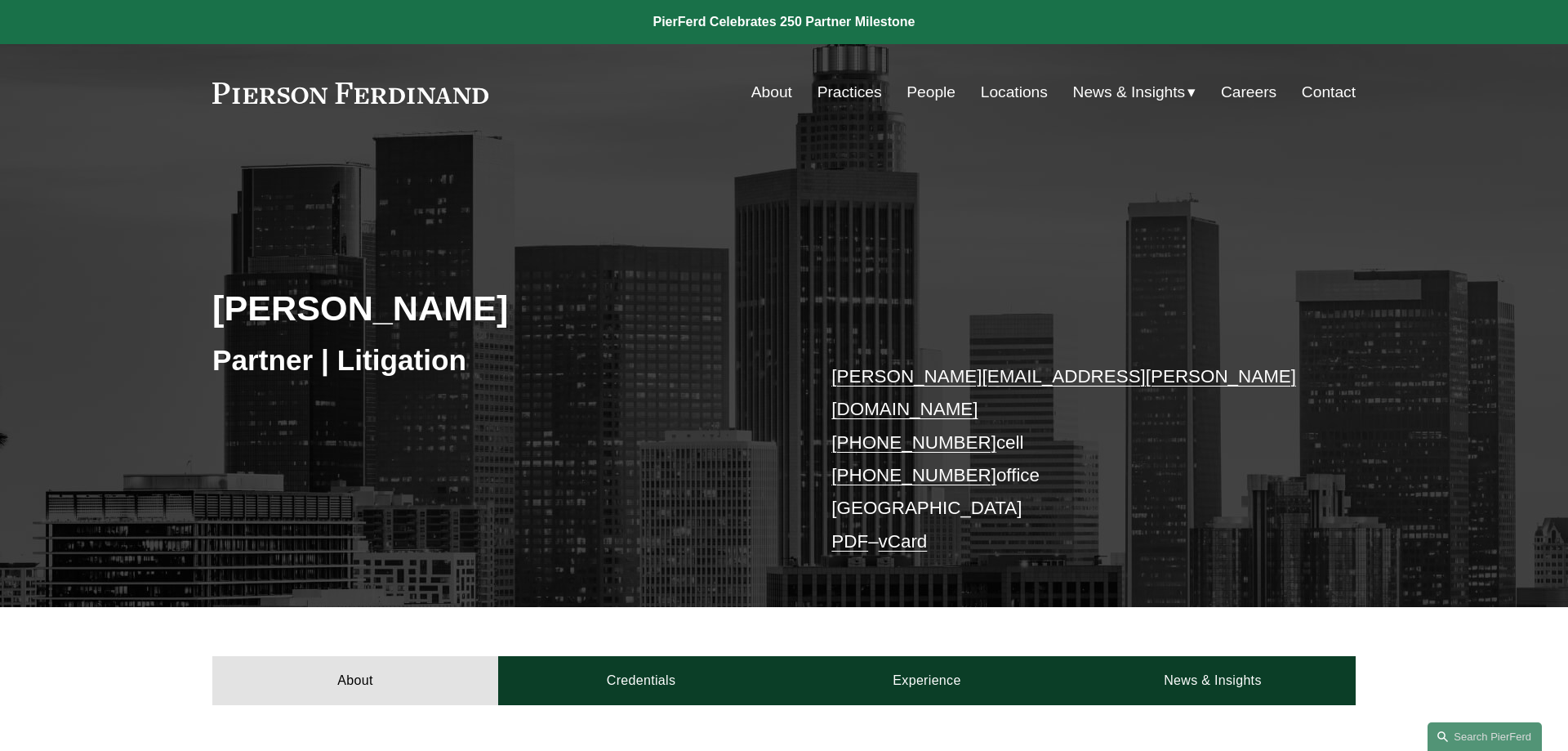
drag, startPoint x: 509, startPoint y: 306, endPoint x: 214, endPoint y: 311, distance: 295.0
click at [214, 311] on h2 "[PERSON_NAME]" at bounding box center [498, 307] width 572 height 42
click at [427, 347] on h3 "Partner | Litigation" at bounding box center [498, 360] width 572 height 36
drag, startPoint x: 507, startPoint y: 307, endPoint x: 315, endPoint y: 303, distance: 192.0
click at [315, 303] on h2 "Larry Schmadeka" at bounding box center [498, 307] width 572 height 42
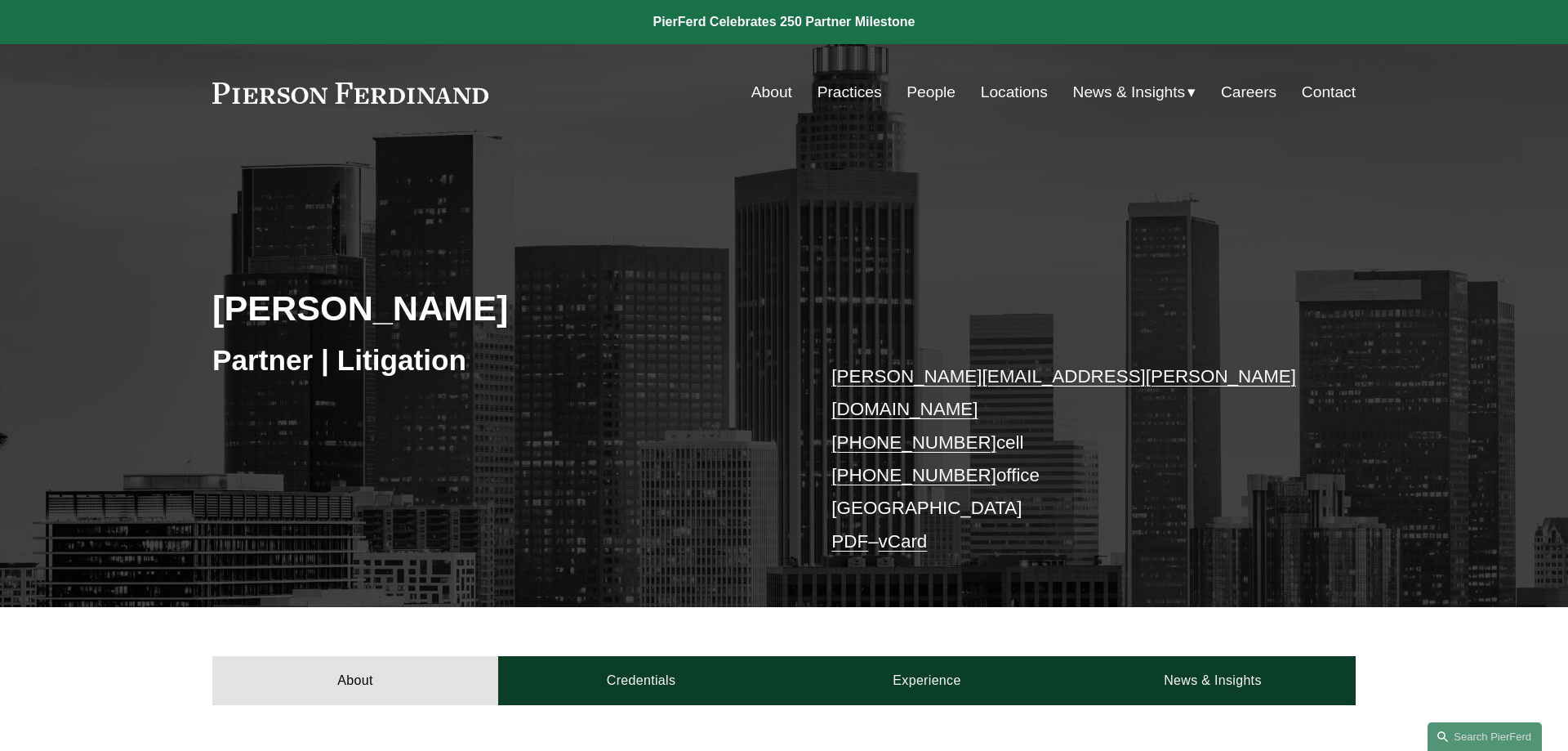
copy h2 "Schmadeka"
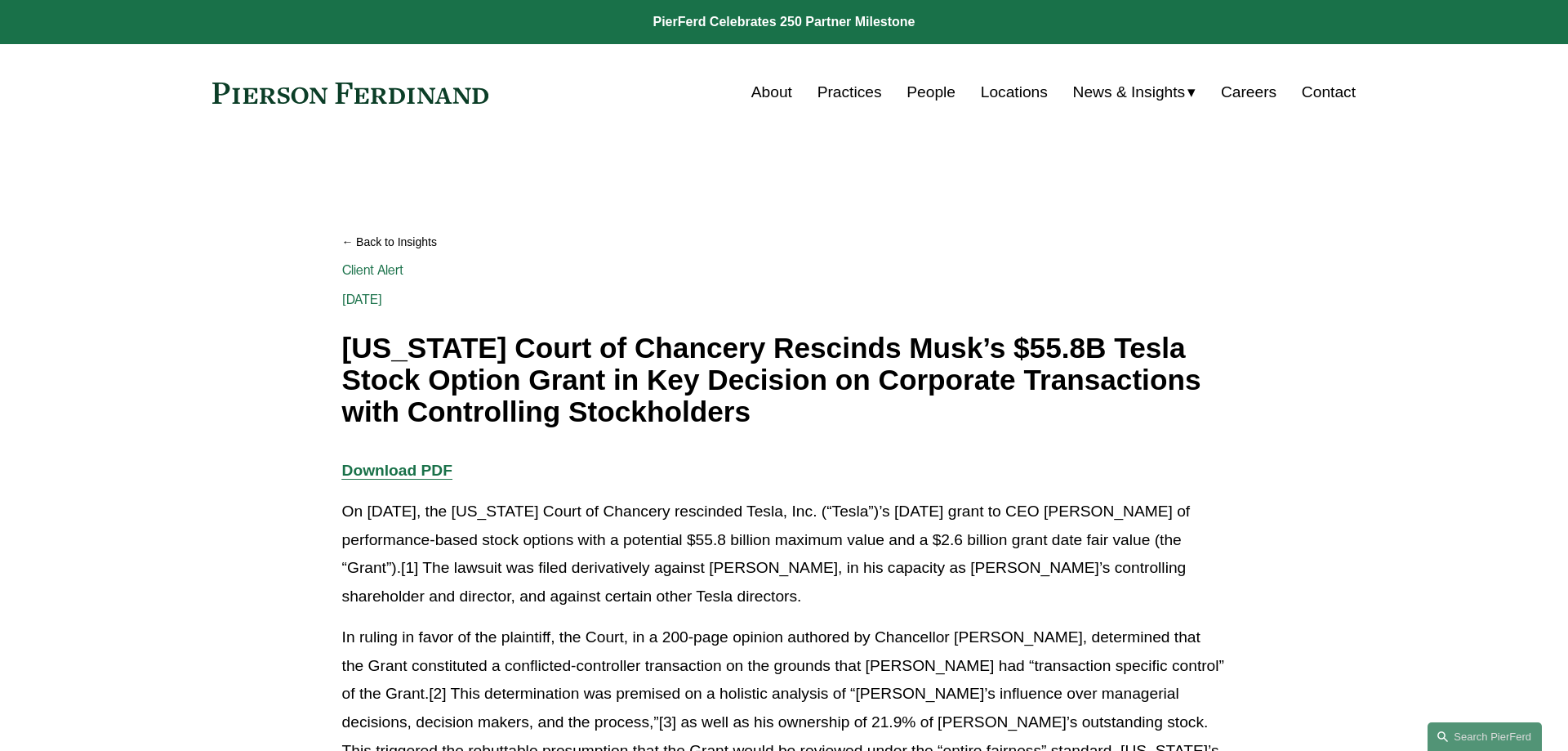
scroll to position [2053, 0]
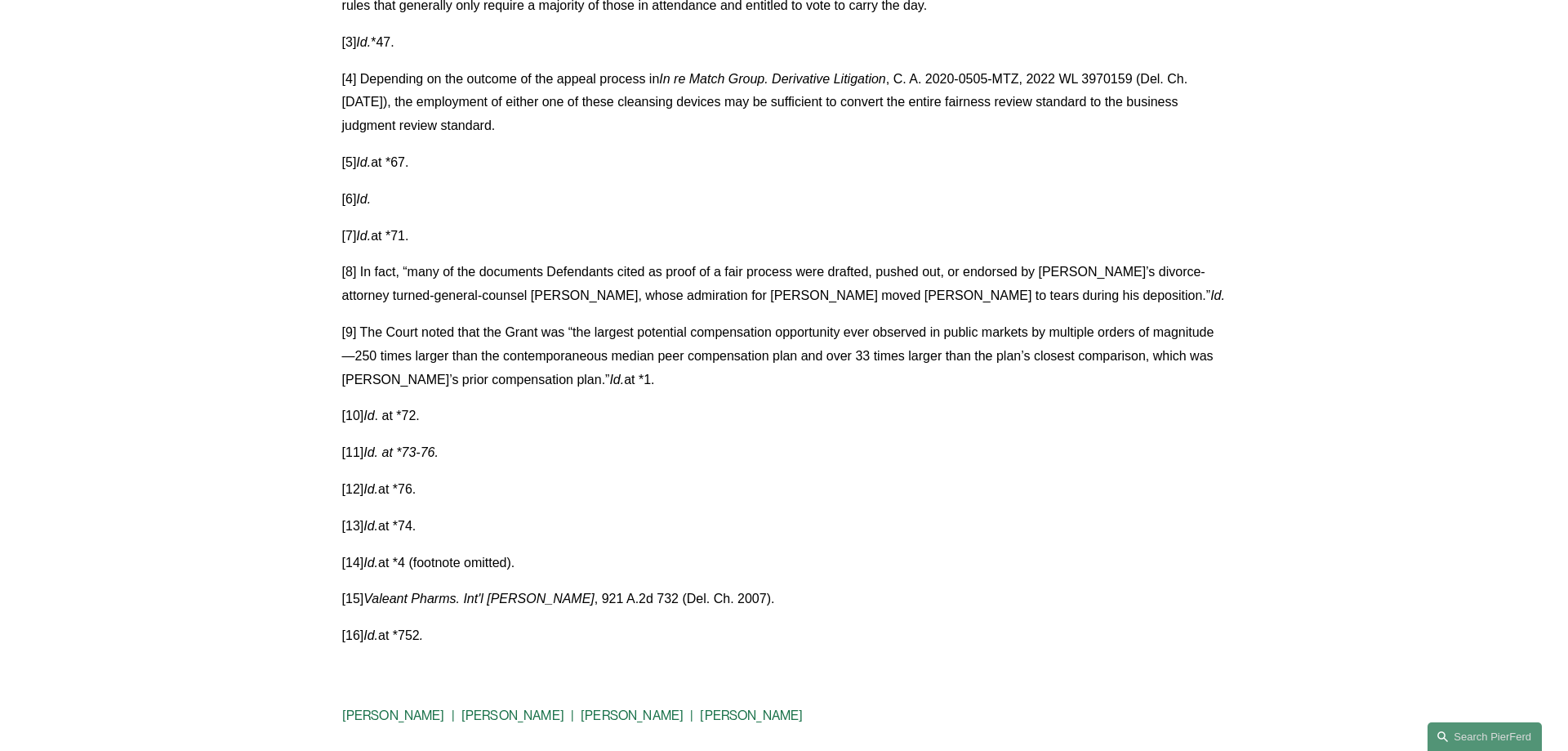
scroll to position [3440, 0]
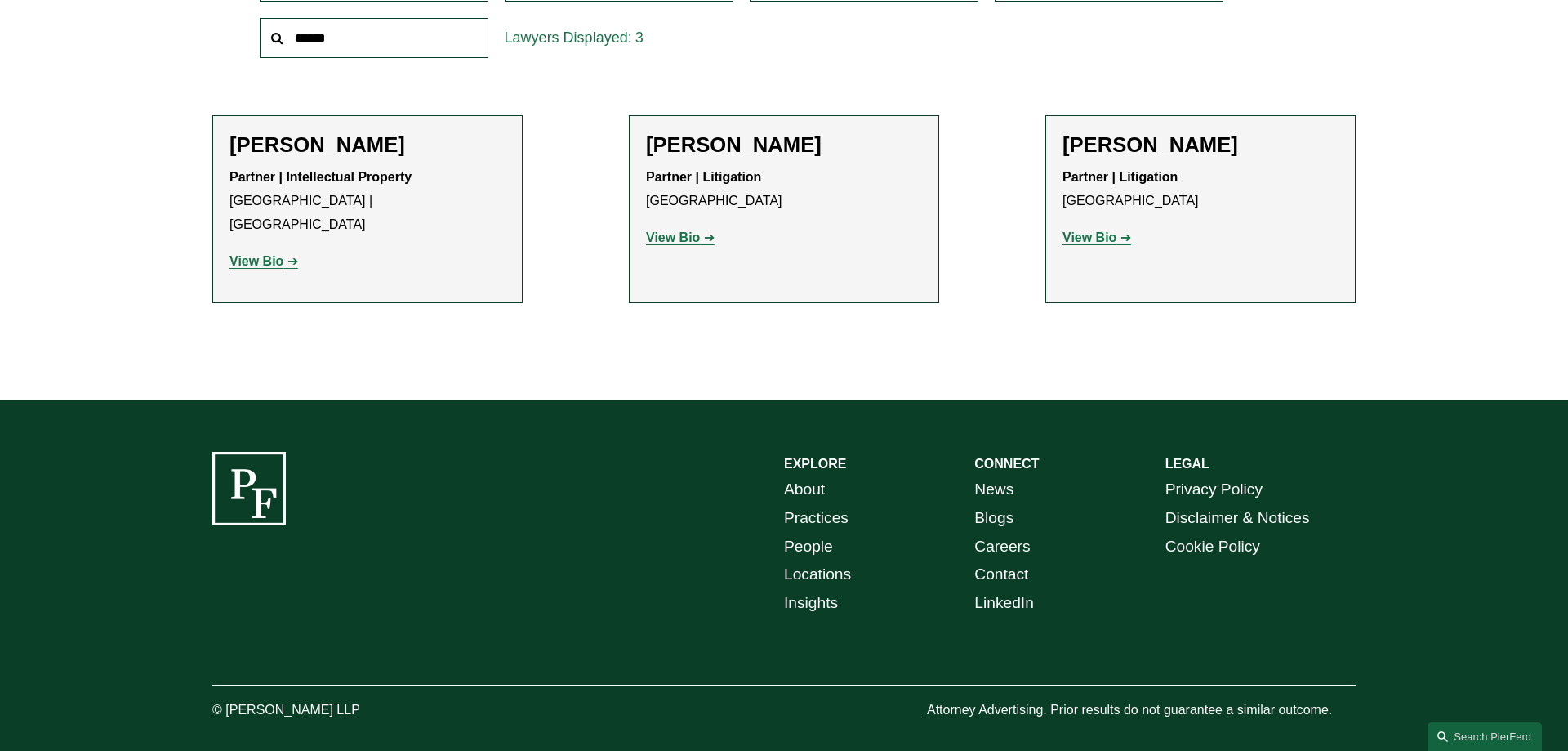
scroll to position [126, 0]
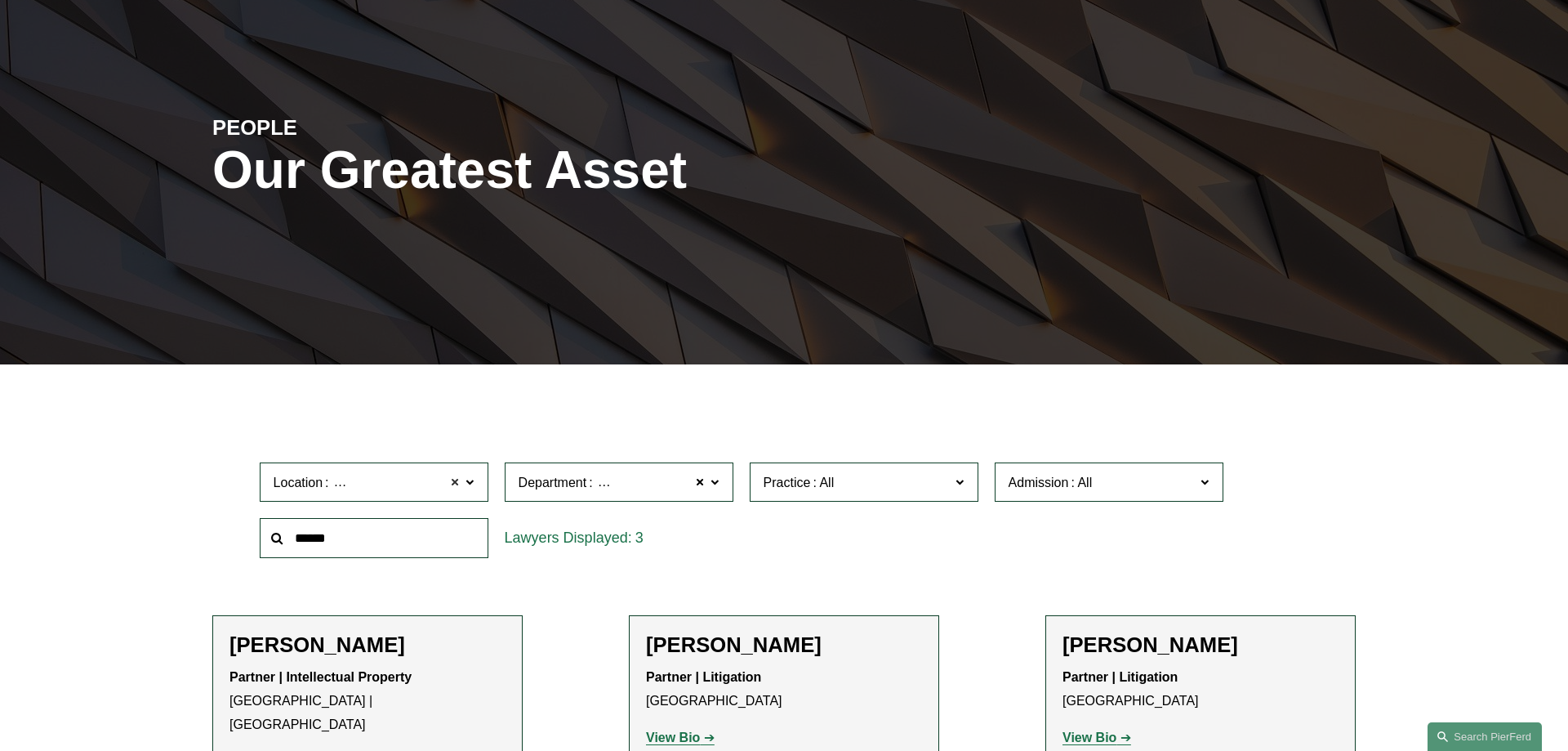
click at [455, 478] on span at bounding box center [456, 483] width 10 height 22
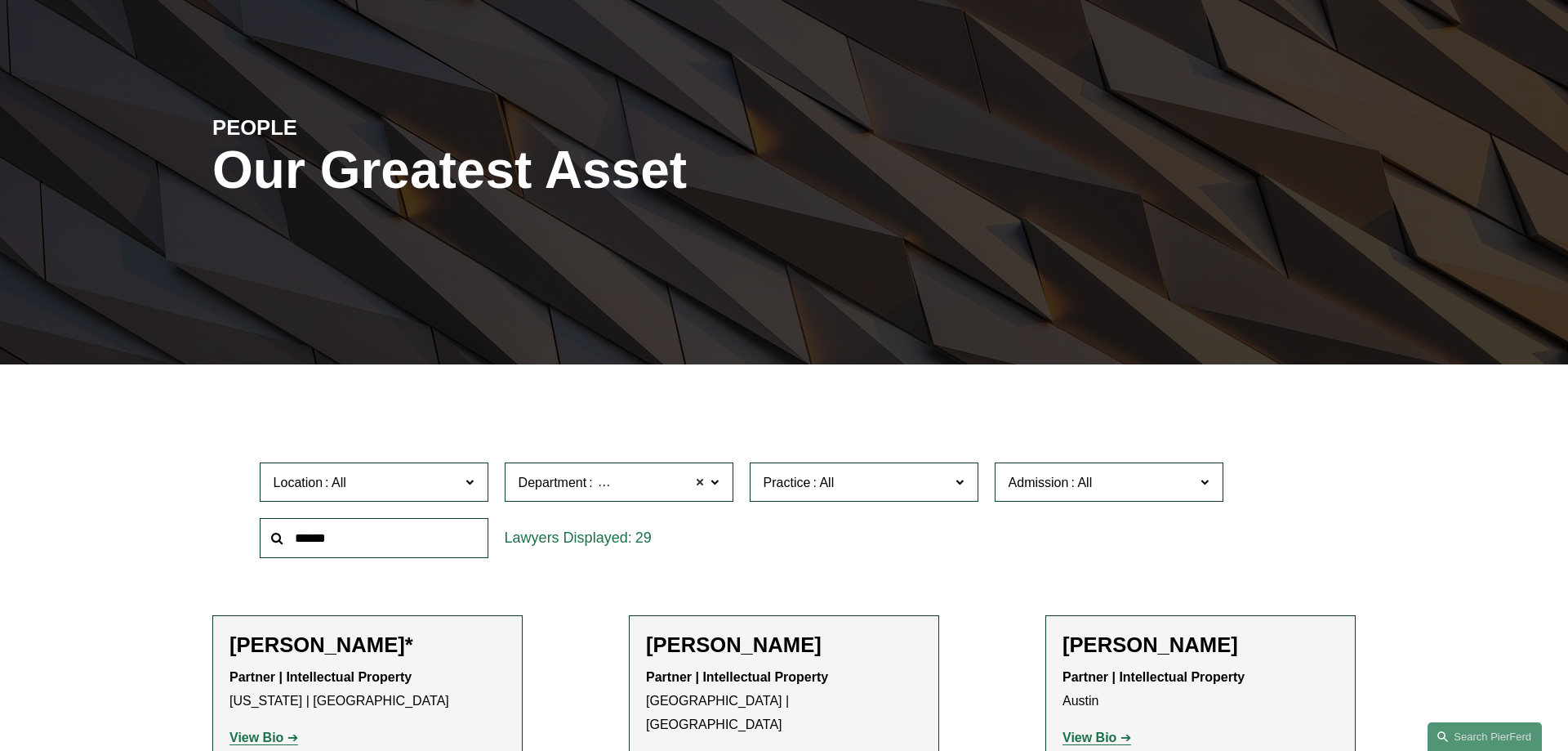
click at [699, 482] on span at bounding box center [701, 483] width 10 height 22
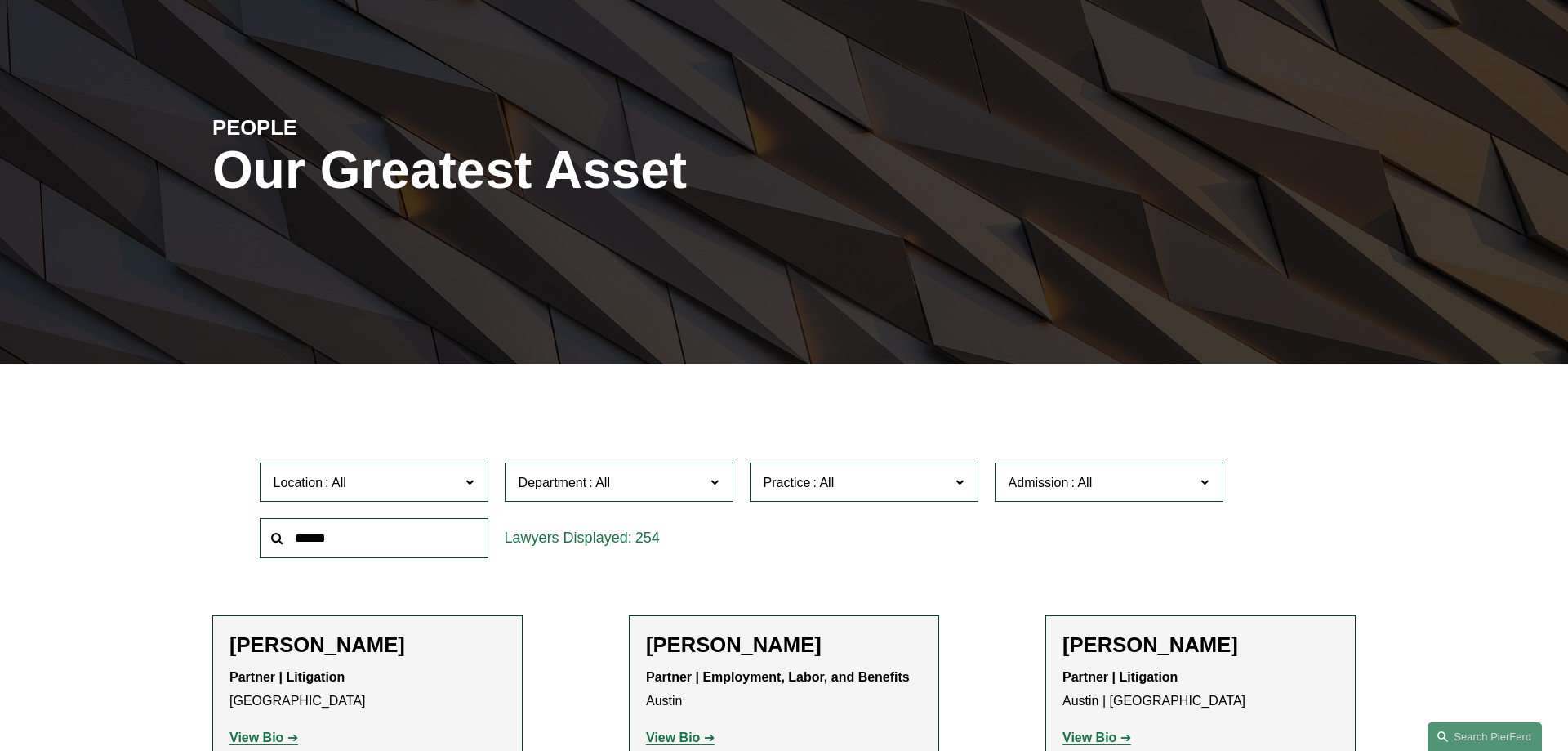
click at [363, 543] on input "text" at bounding box center [374, 538] width 229 height 40
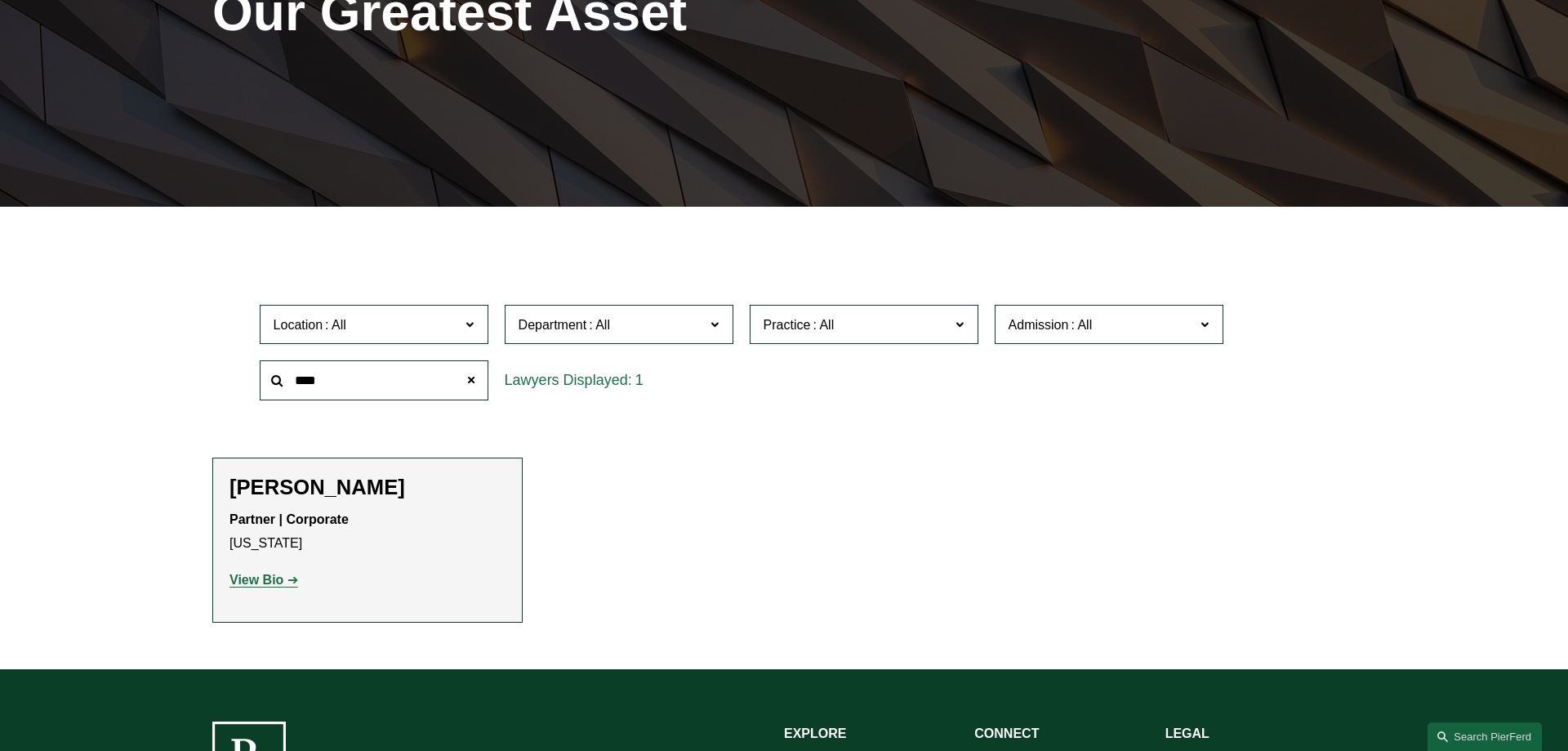
scroll to position [293, 0]
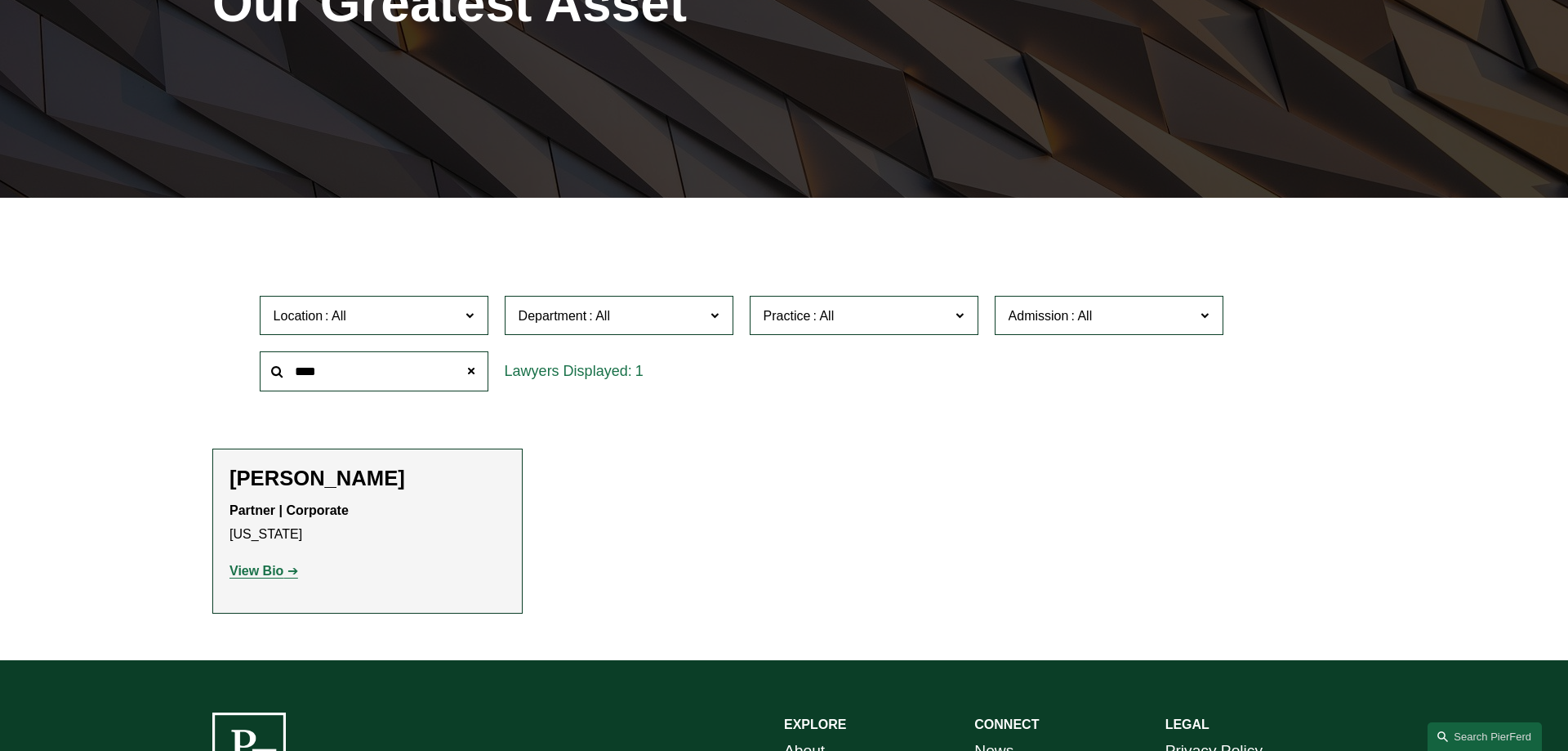
type input "****"
click at [263, 574] on strong "View Bio" at bounding box center [255, 571] width 54 height 14
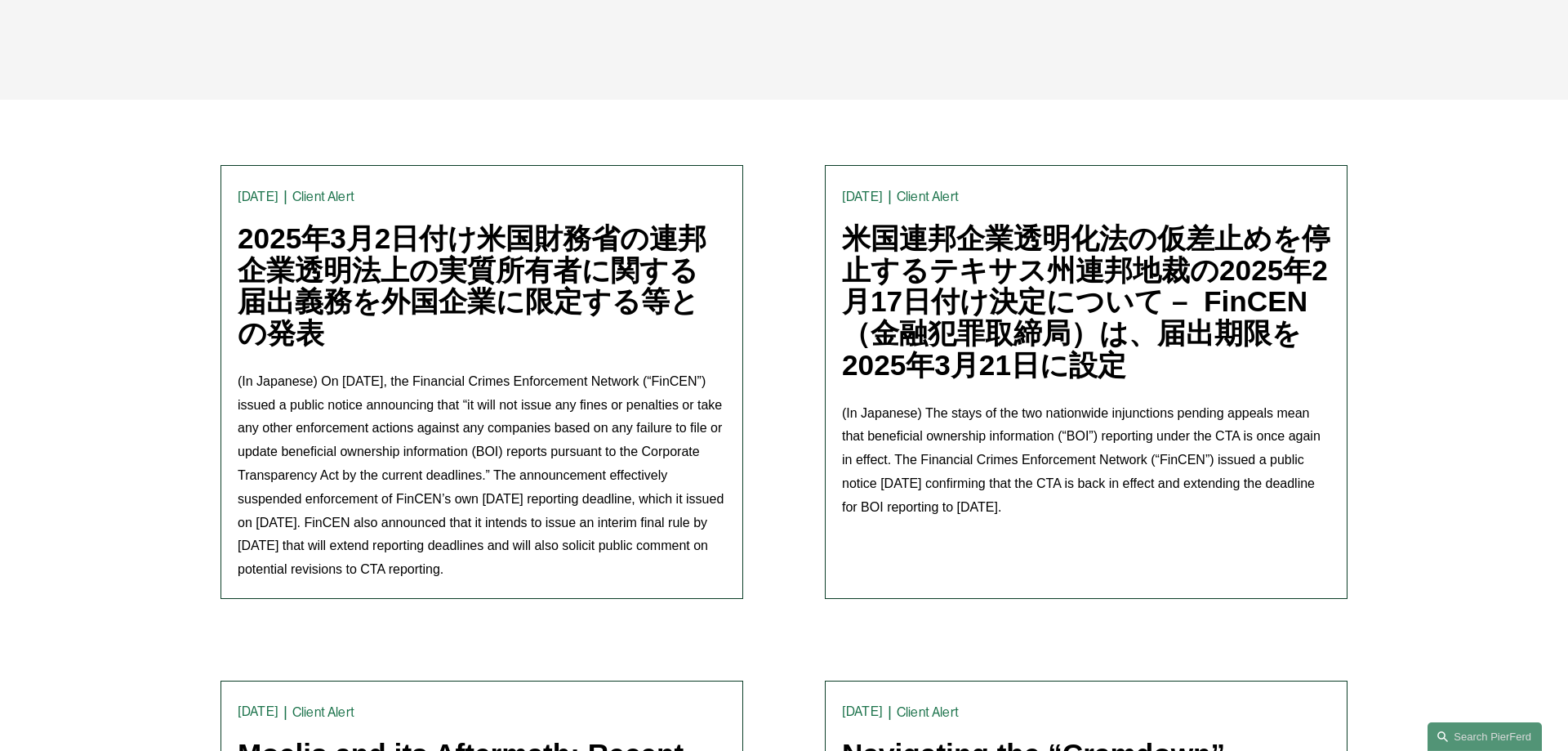
scroll to position [274, 0]
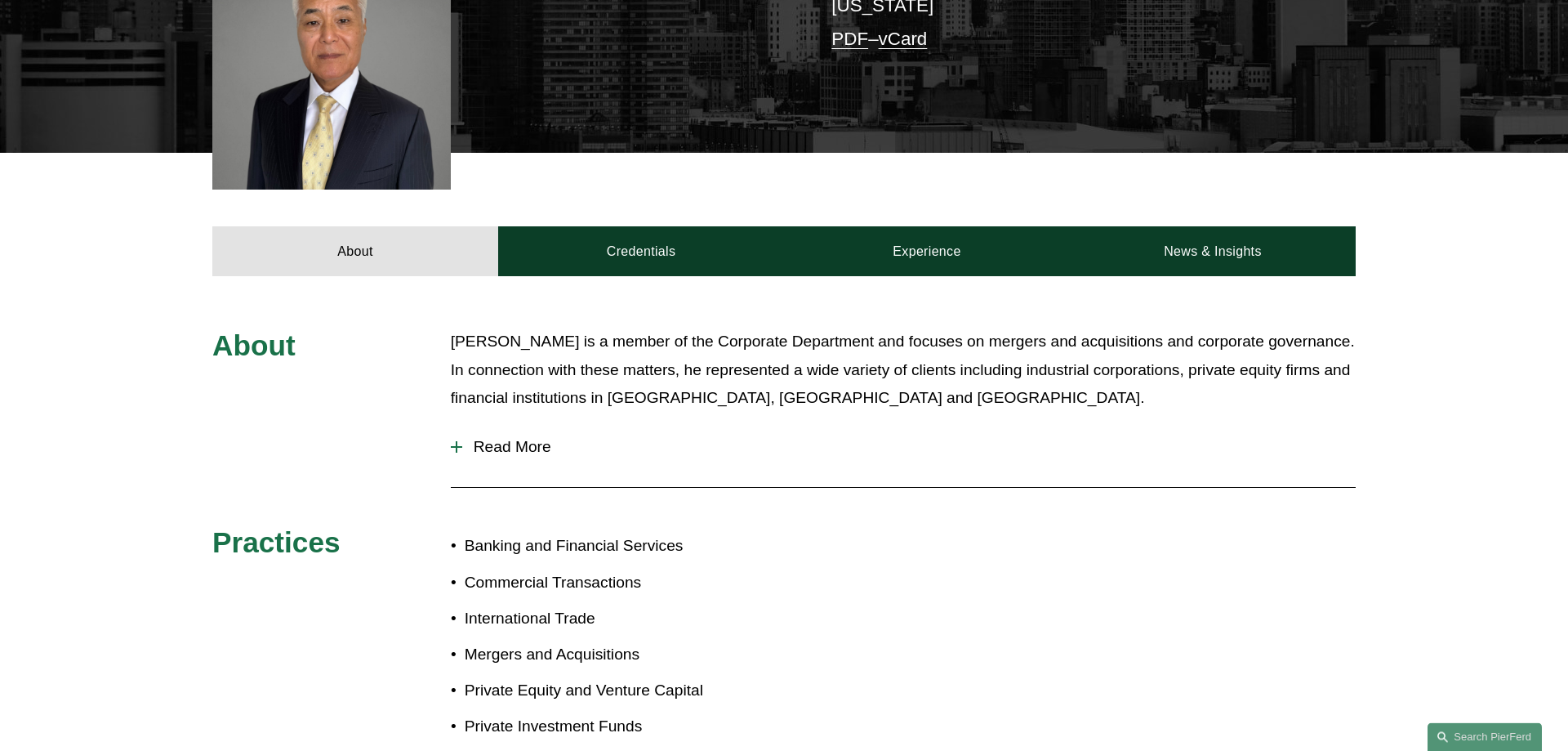
scroll to position [584, 0]
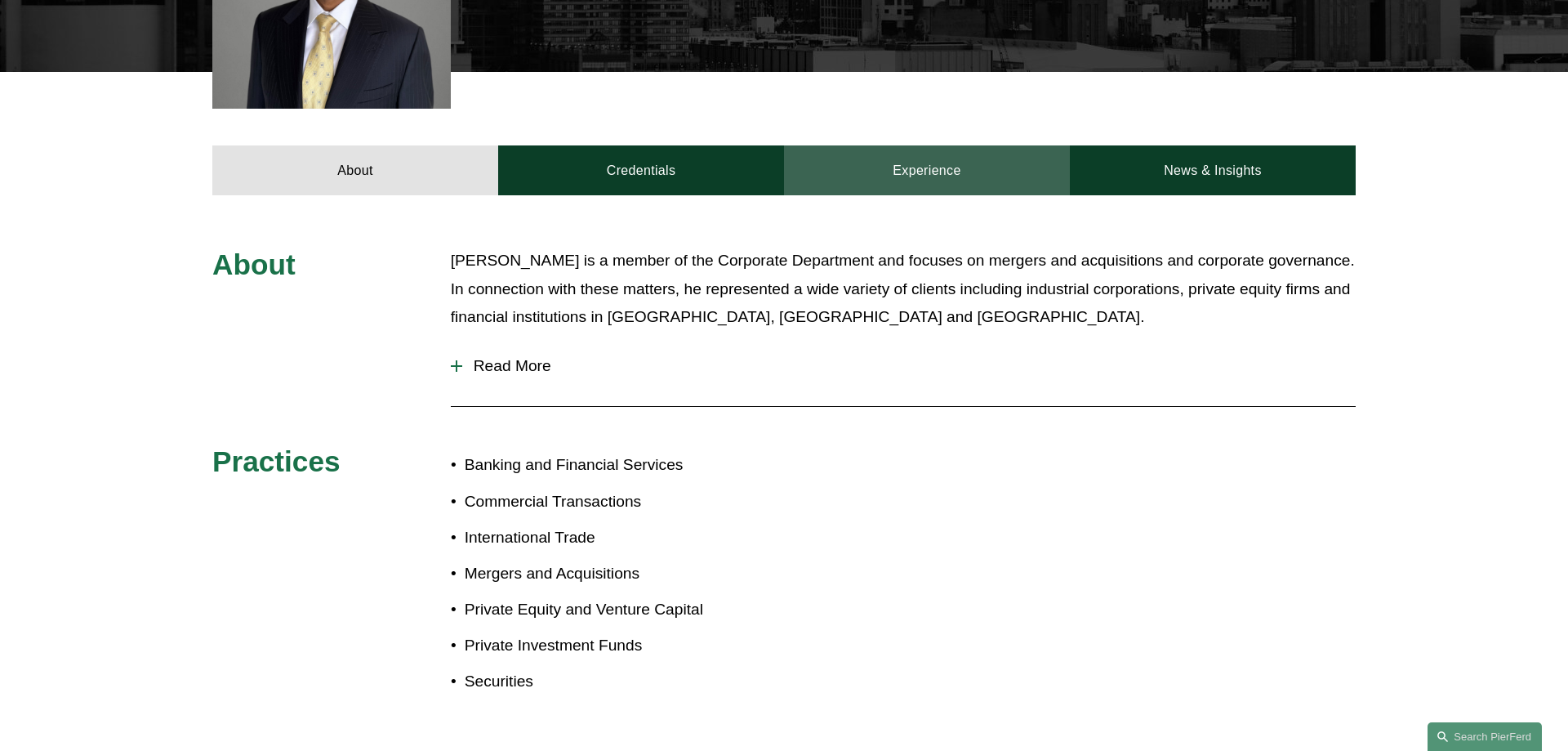
click at [943, 169] on link "Experience" at bounding box center [927, 170] width 286 height 49
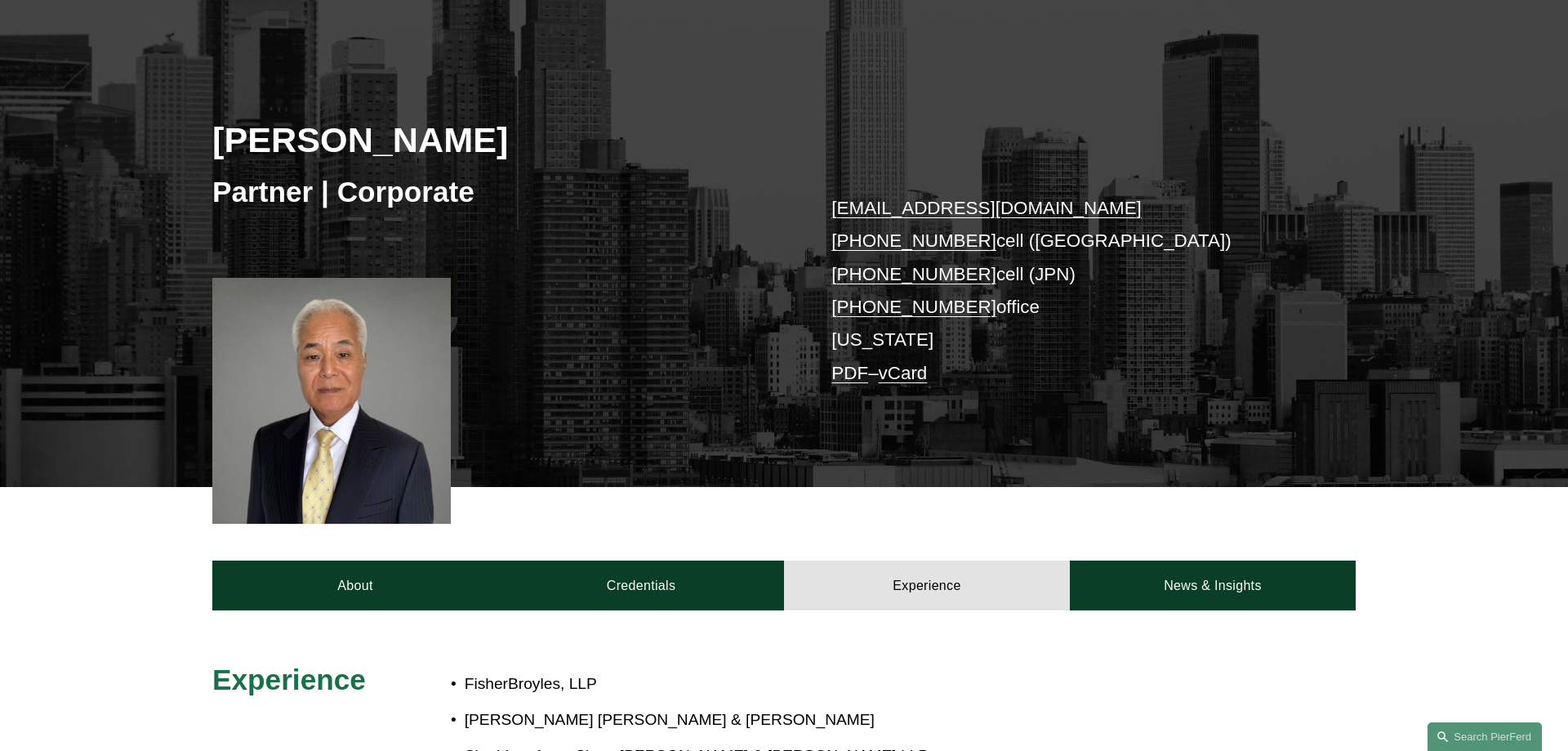
scroll to position [0, 0]
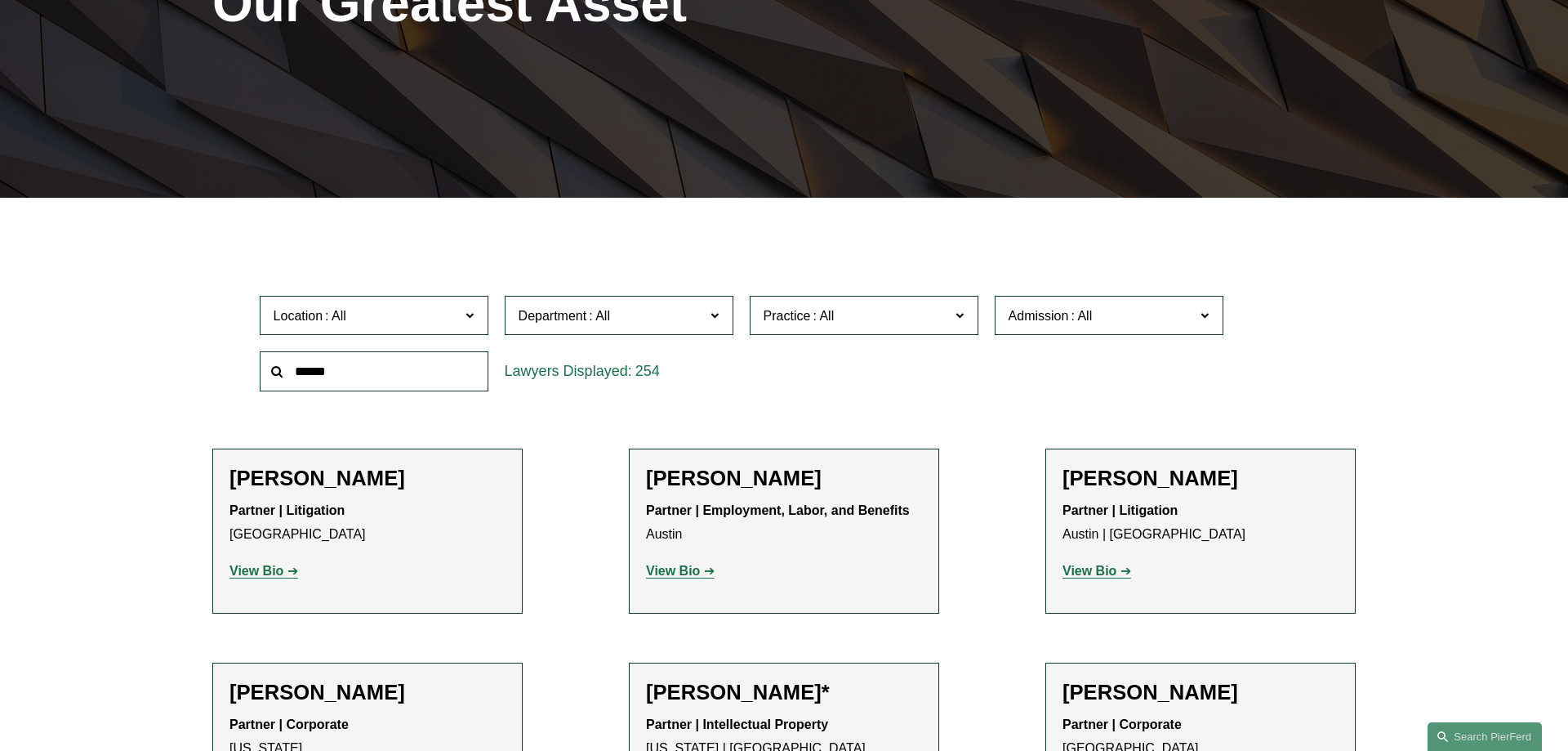
scroll to position [293, 0]
click at [359, 374] on input "text" at bounding box center [374, 371] width 229 height 40
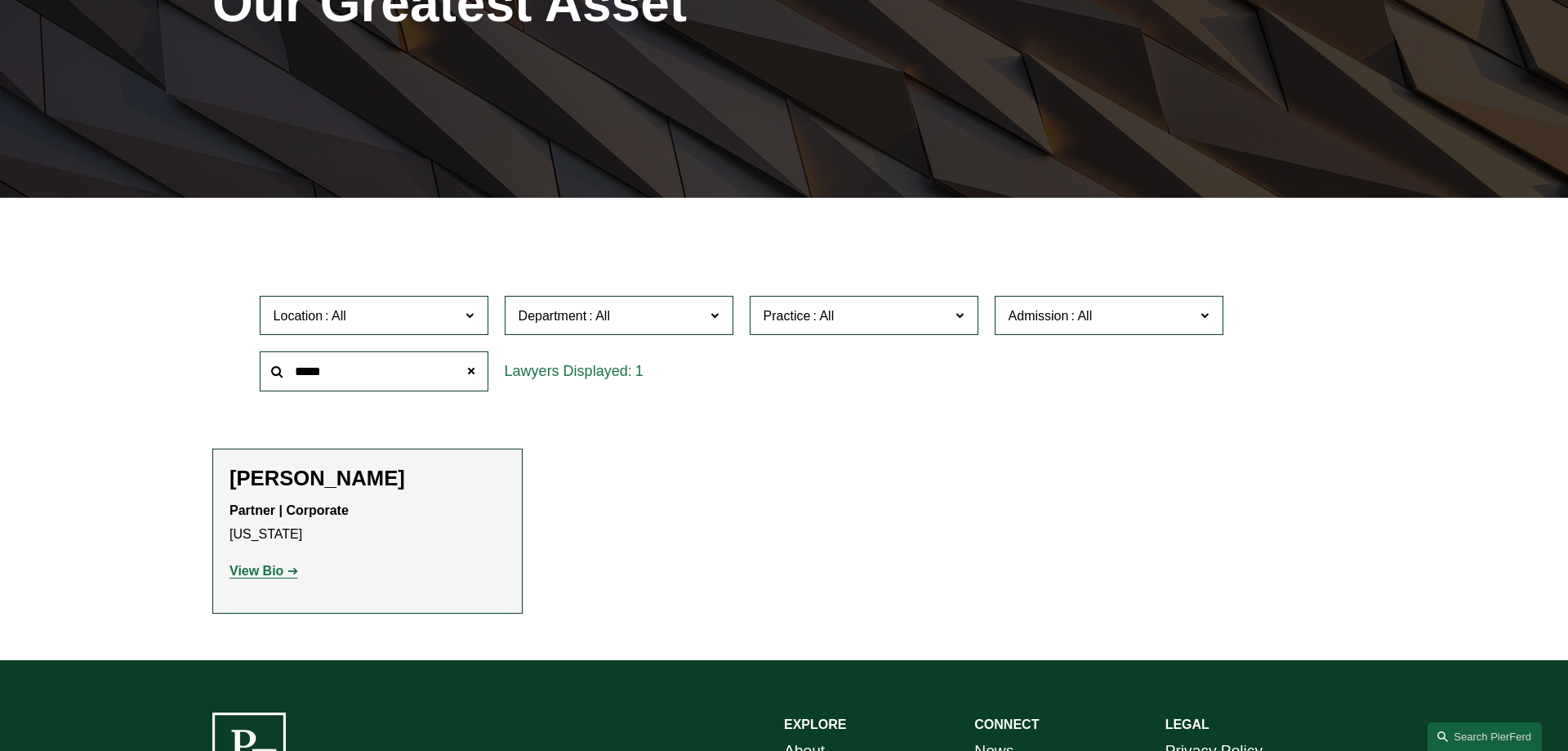
click at [264, 572] on strong "View Bio" at bounding box center [255, 571] width 54 height 14
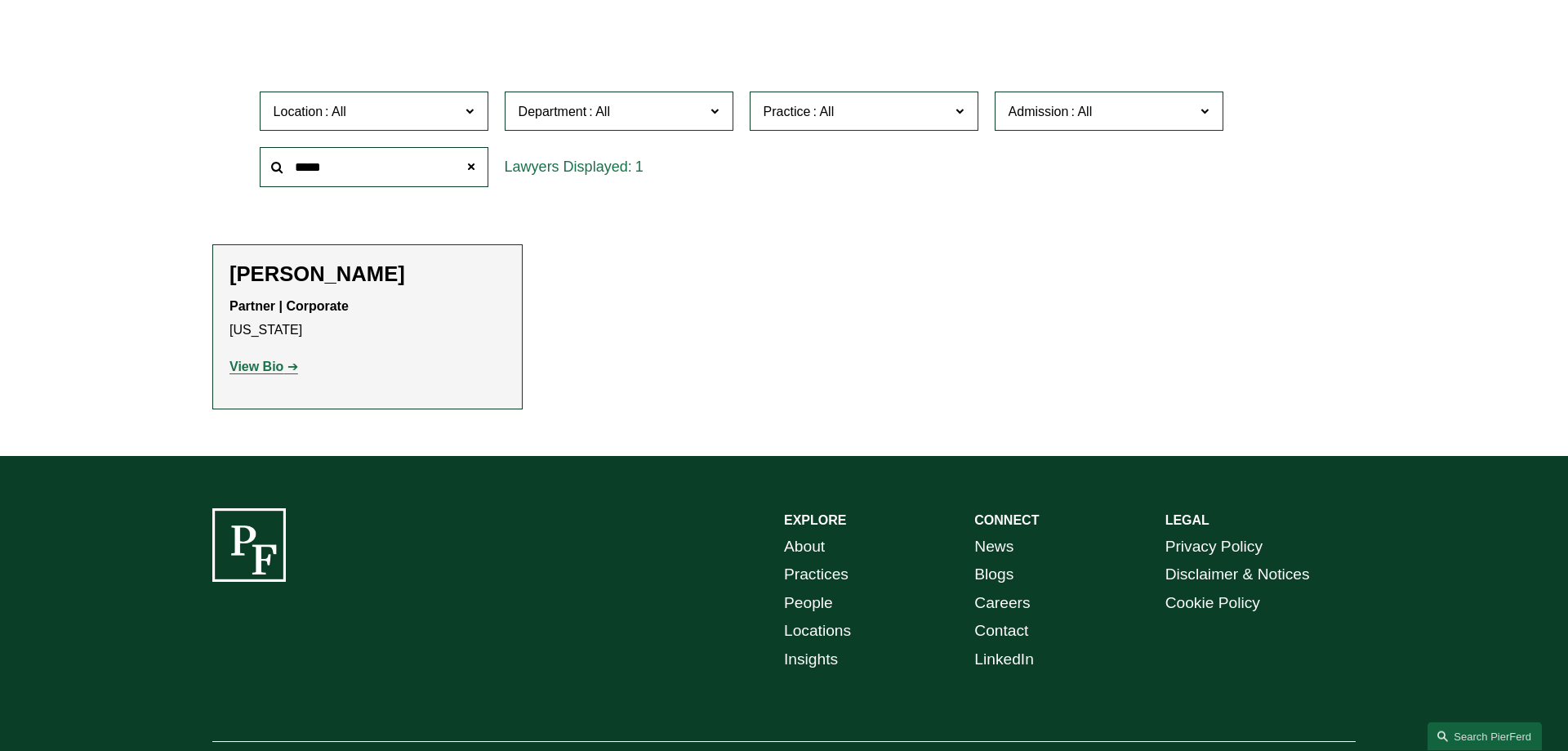
scroll to position [542, 0]
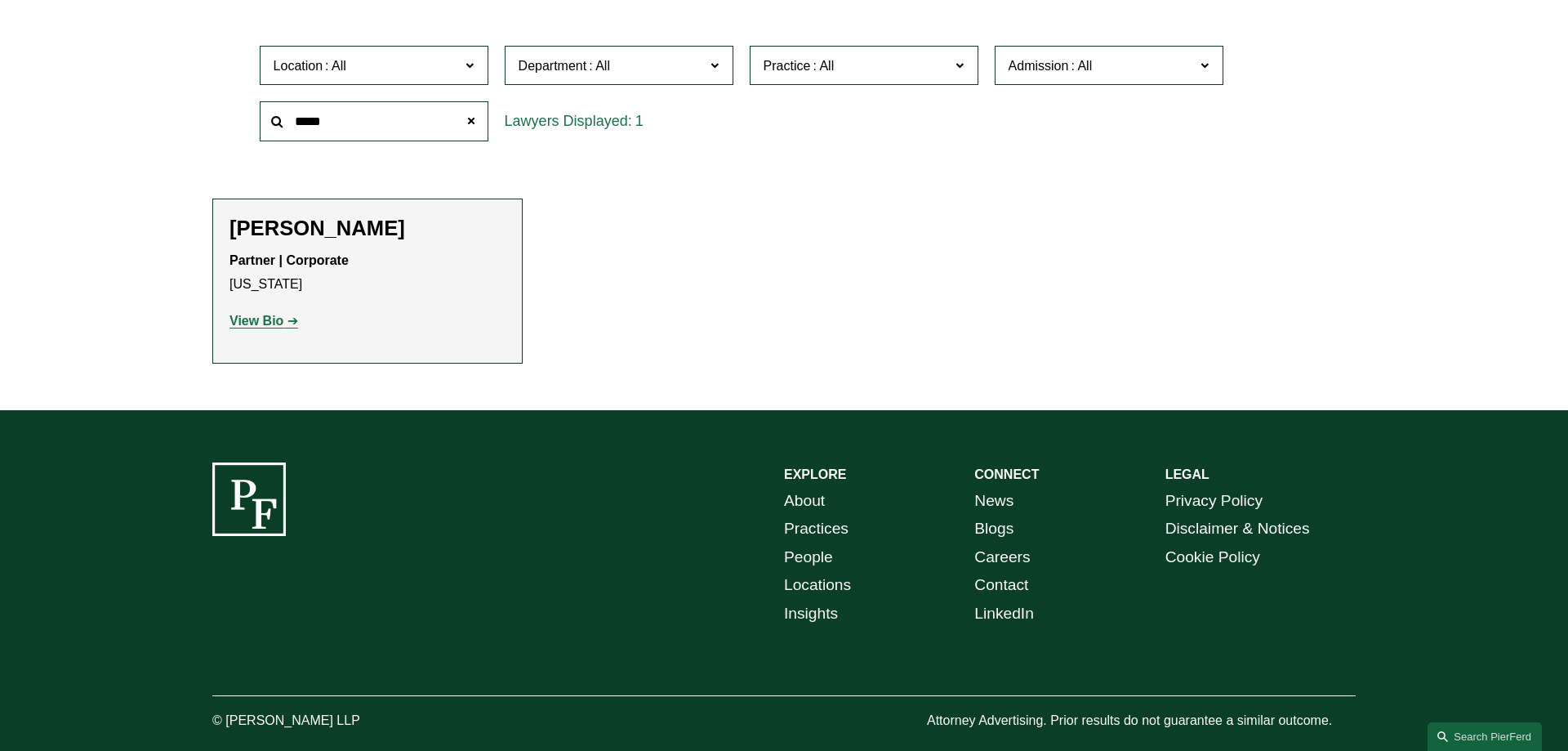
drag, startPoint x: 351, startPoint y: 129, endPoint x: 294, endPoint y: 129, distance: 57.0
click at [294, 129] on input "*****" at bounding box center [374, 120] width 229 height 40
click at [270, 323] on strong "View Bio" at bounding box center [255, 320] width 54 height 14
drag, startPoint x: 340, startPoint y: 124, endPoint x: 274, endPoint y: 126, distance: 66.0
click at [274, 126] on input "****" at bounding box center [374, 120] width 229 height 40
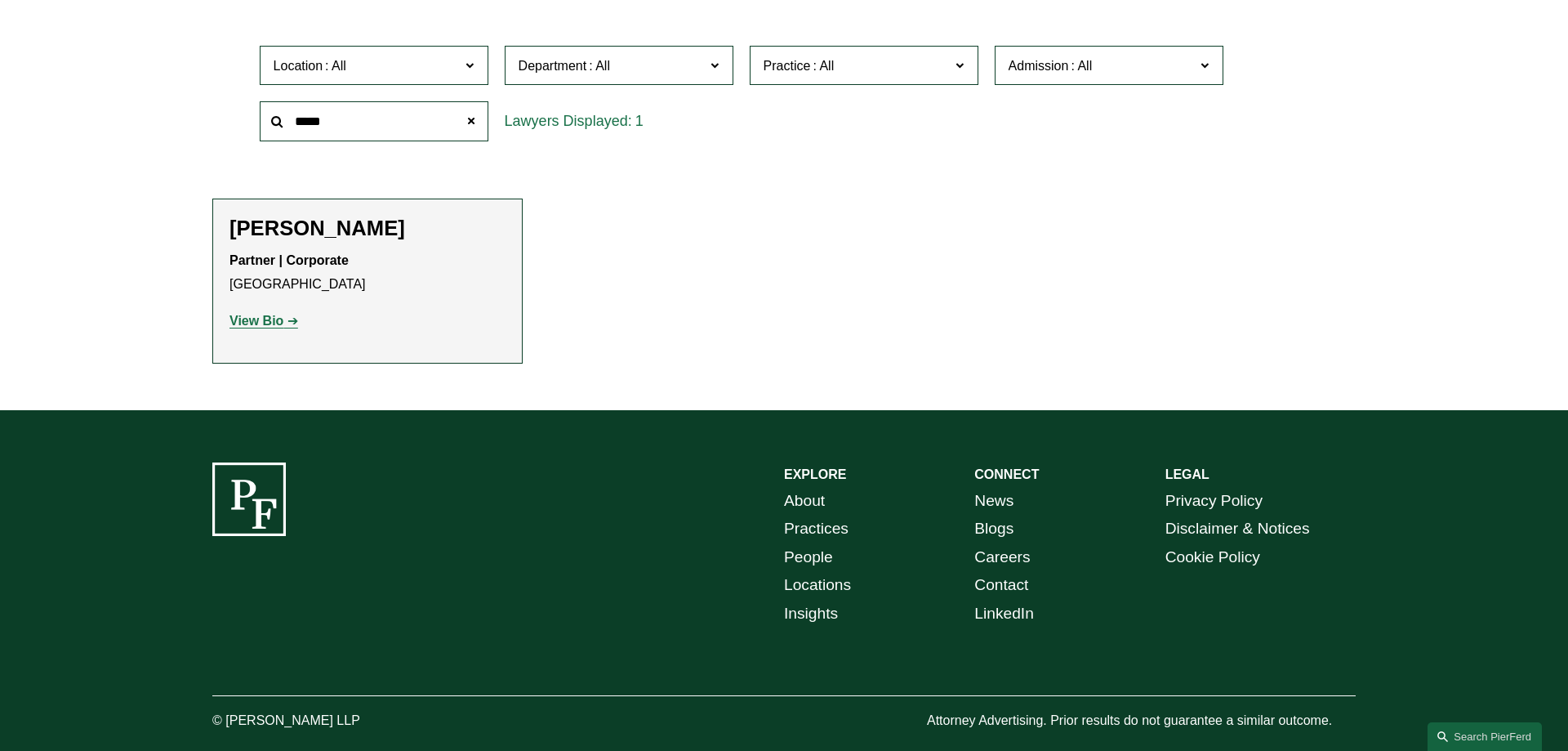
type input "*****"
click at [264, 323] on strong "View Bio" at bounding box center [255, 320] width 54 height 14
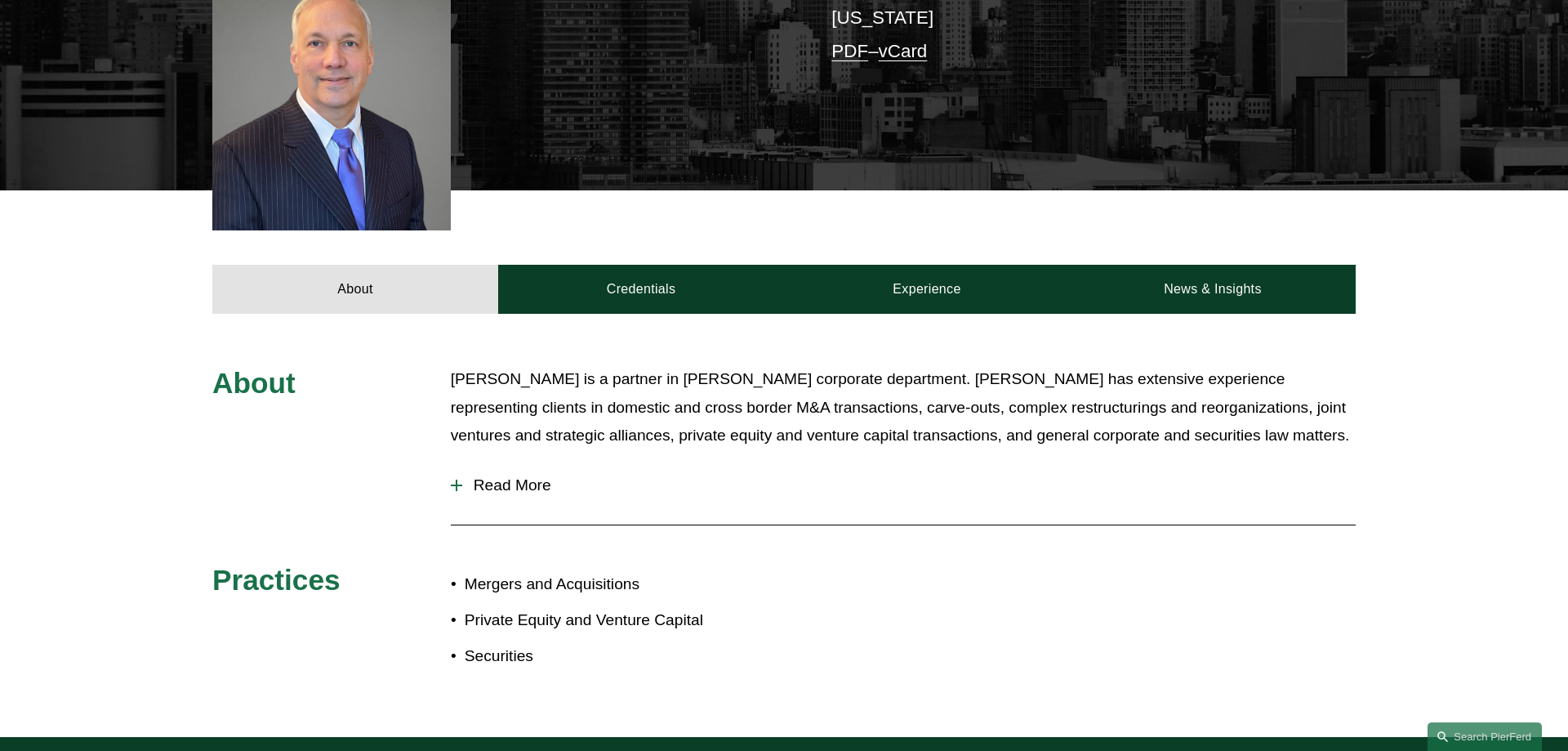
scroll to position [500, 0]
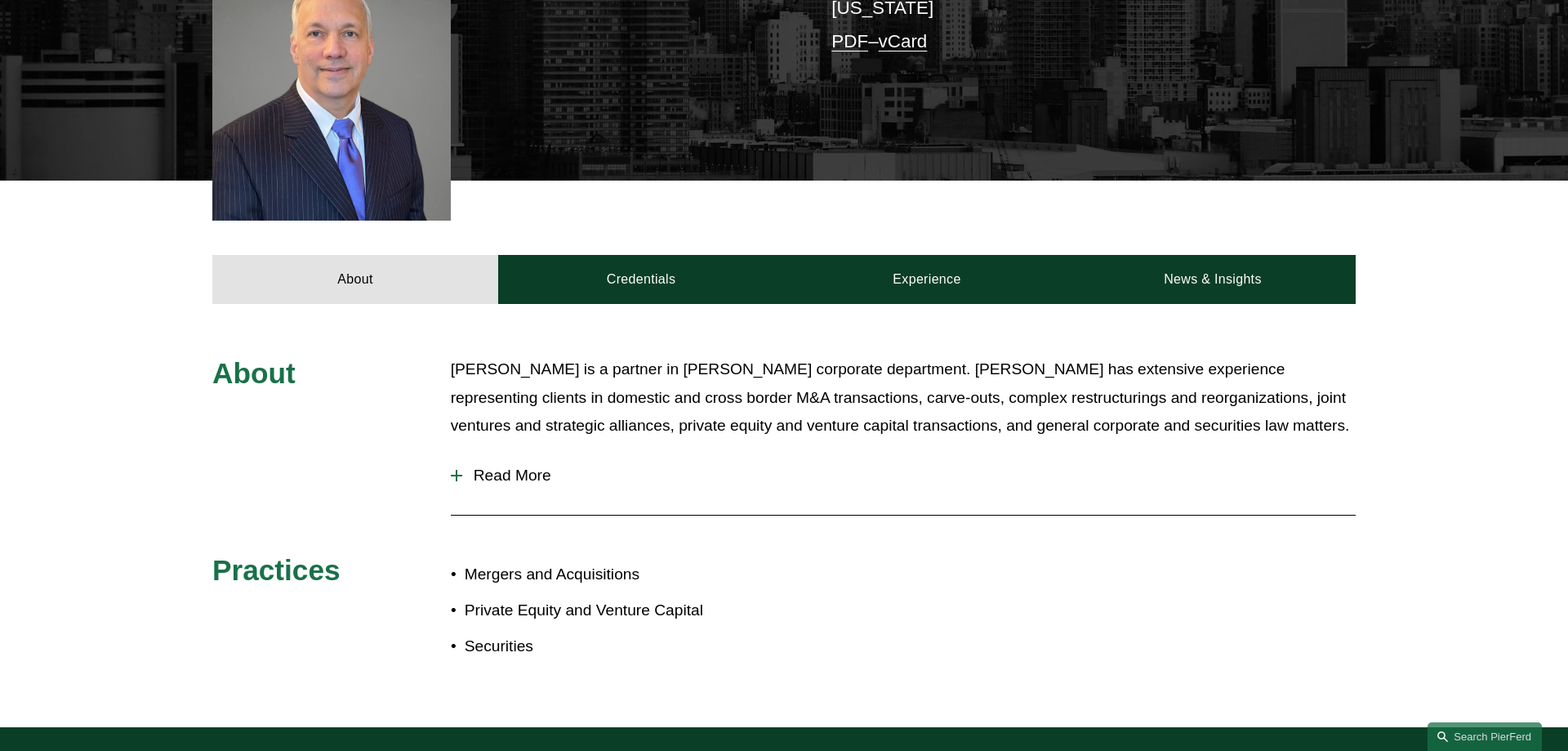
click at [458, 470] on div at bounding box center [457, 476] width 12 height 12
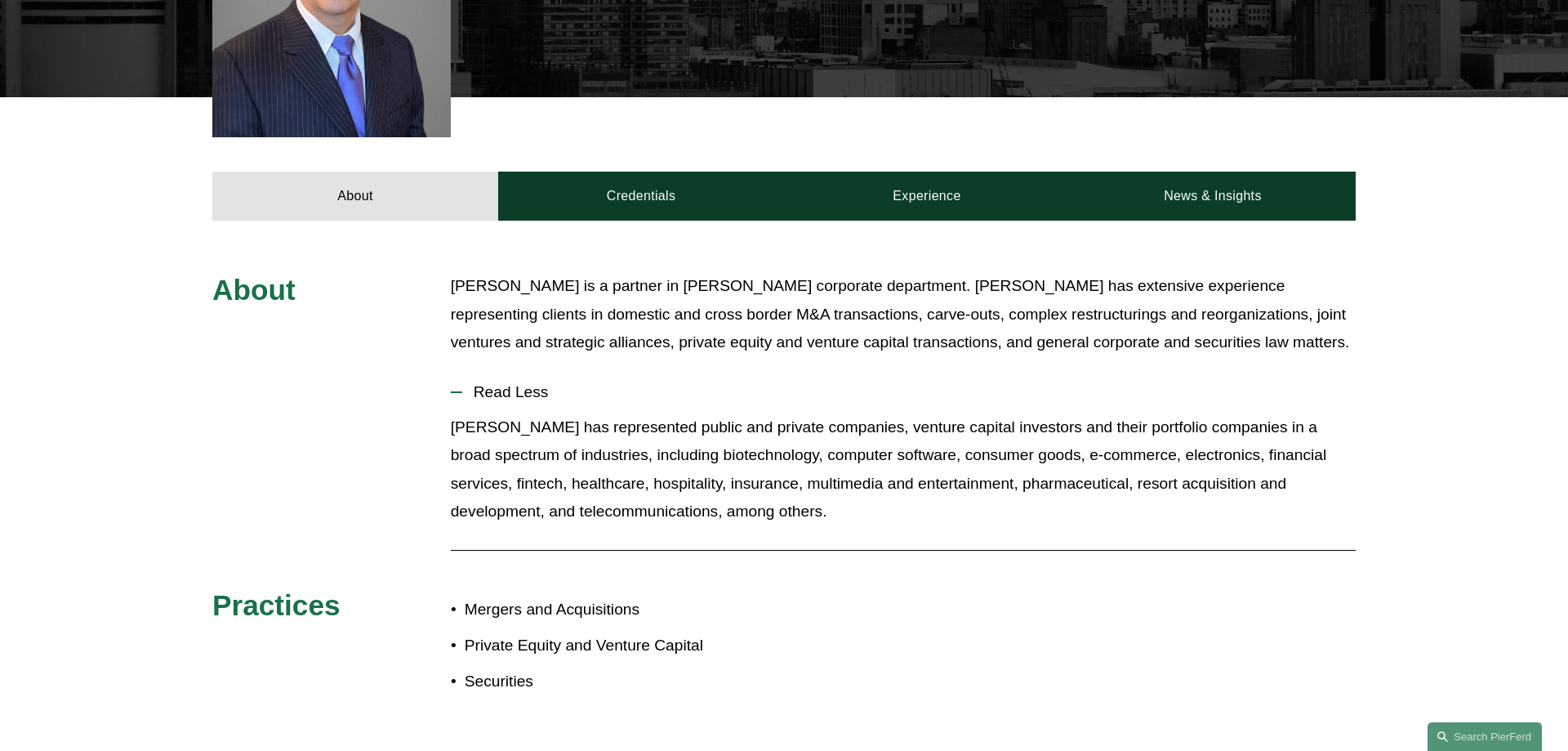
scroll to position [0, 0]
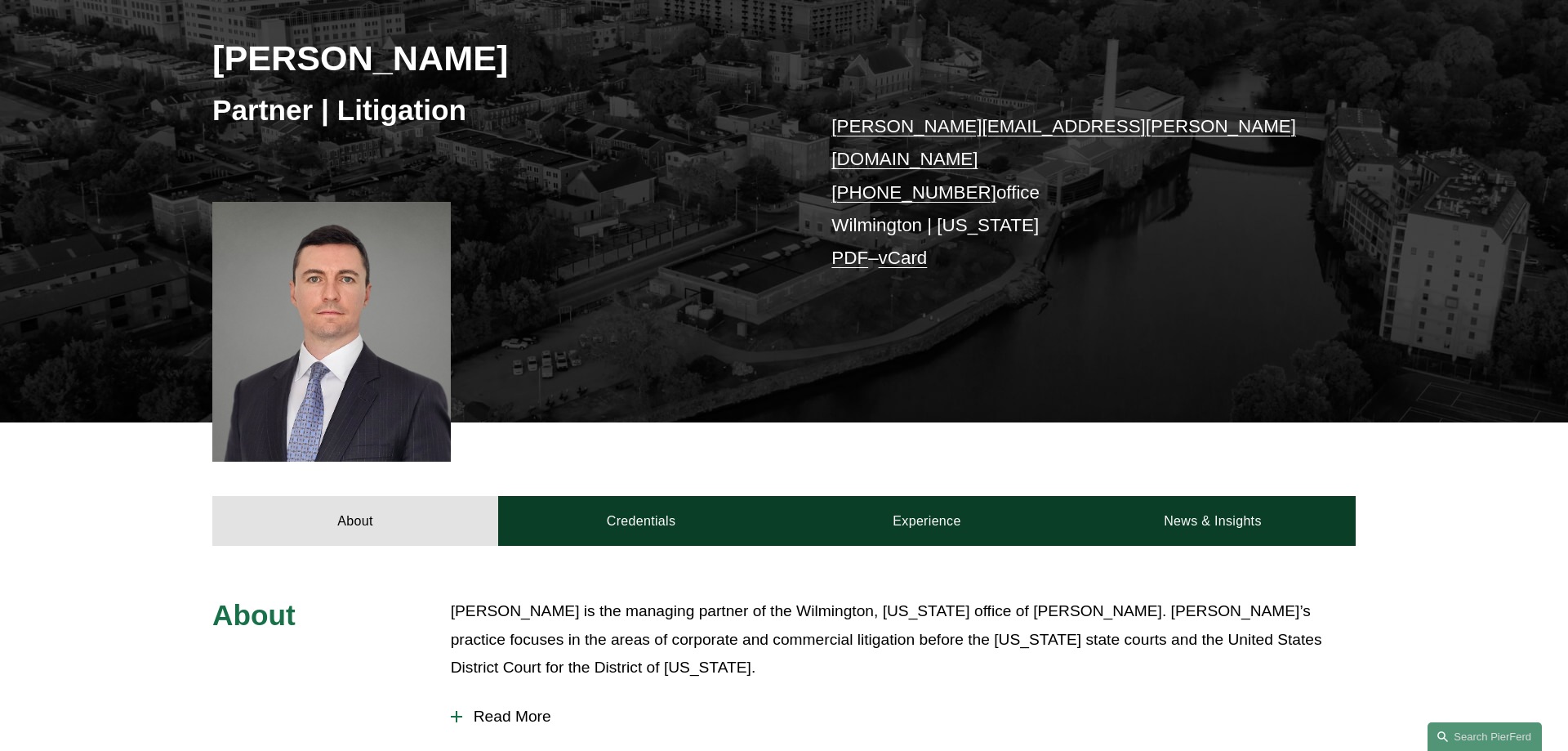
scroll to position [584, 0]
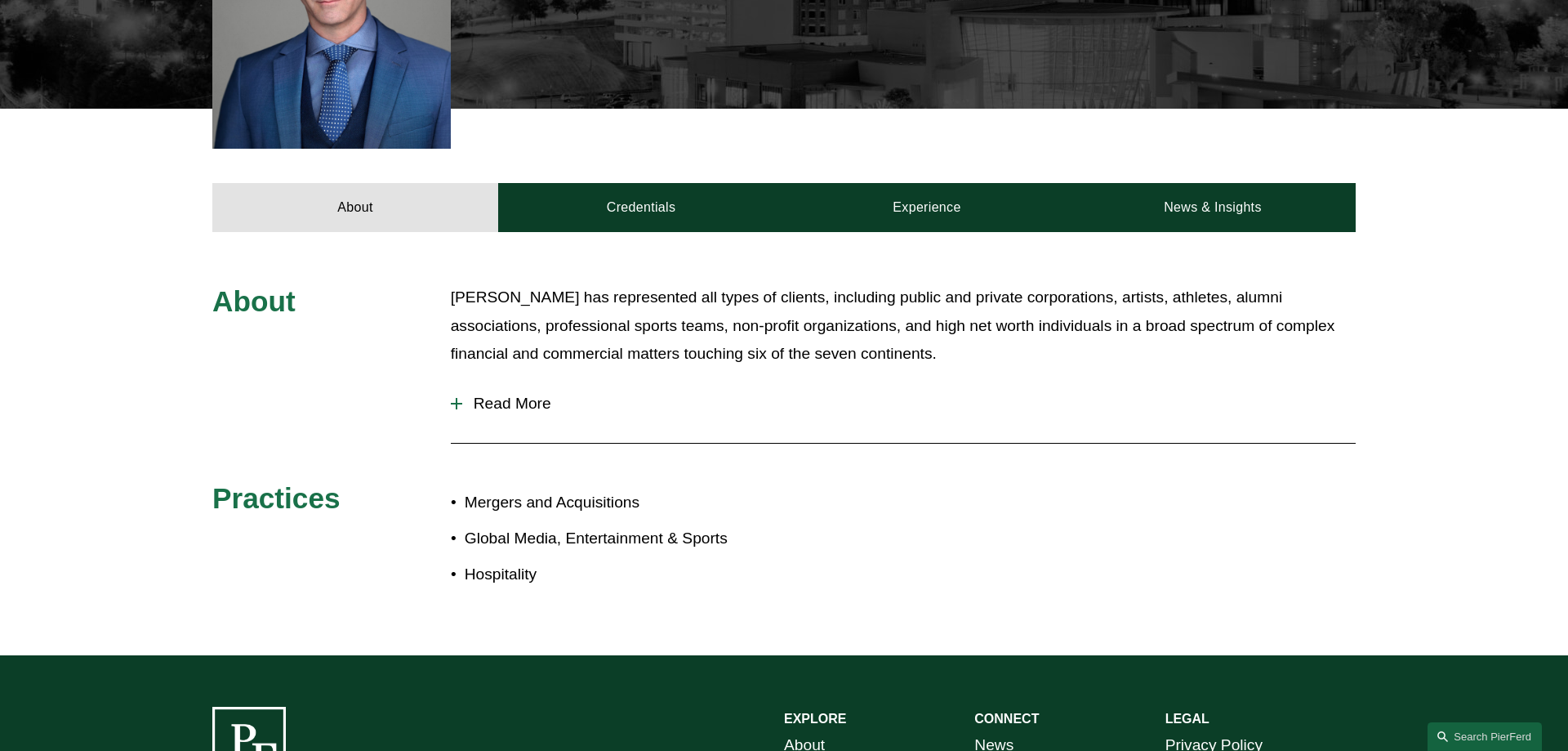
scroll to position [584, 0]
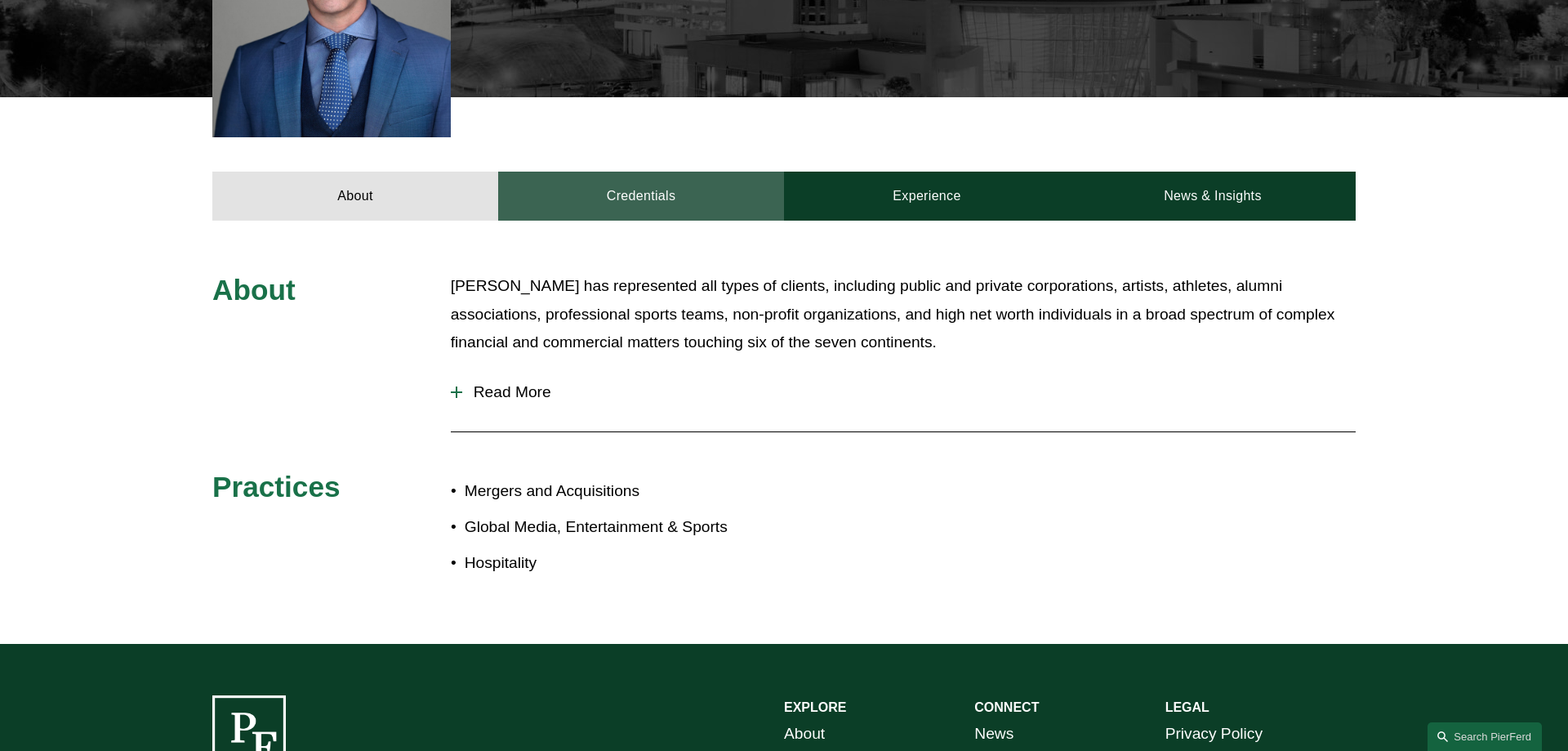
click at [646, 171] on link "Credentials" at bounding box center [641, 196] width 286 height 49
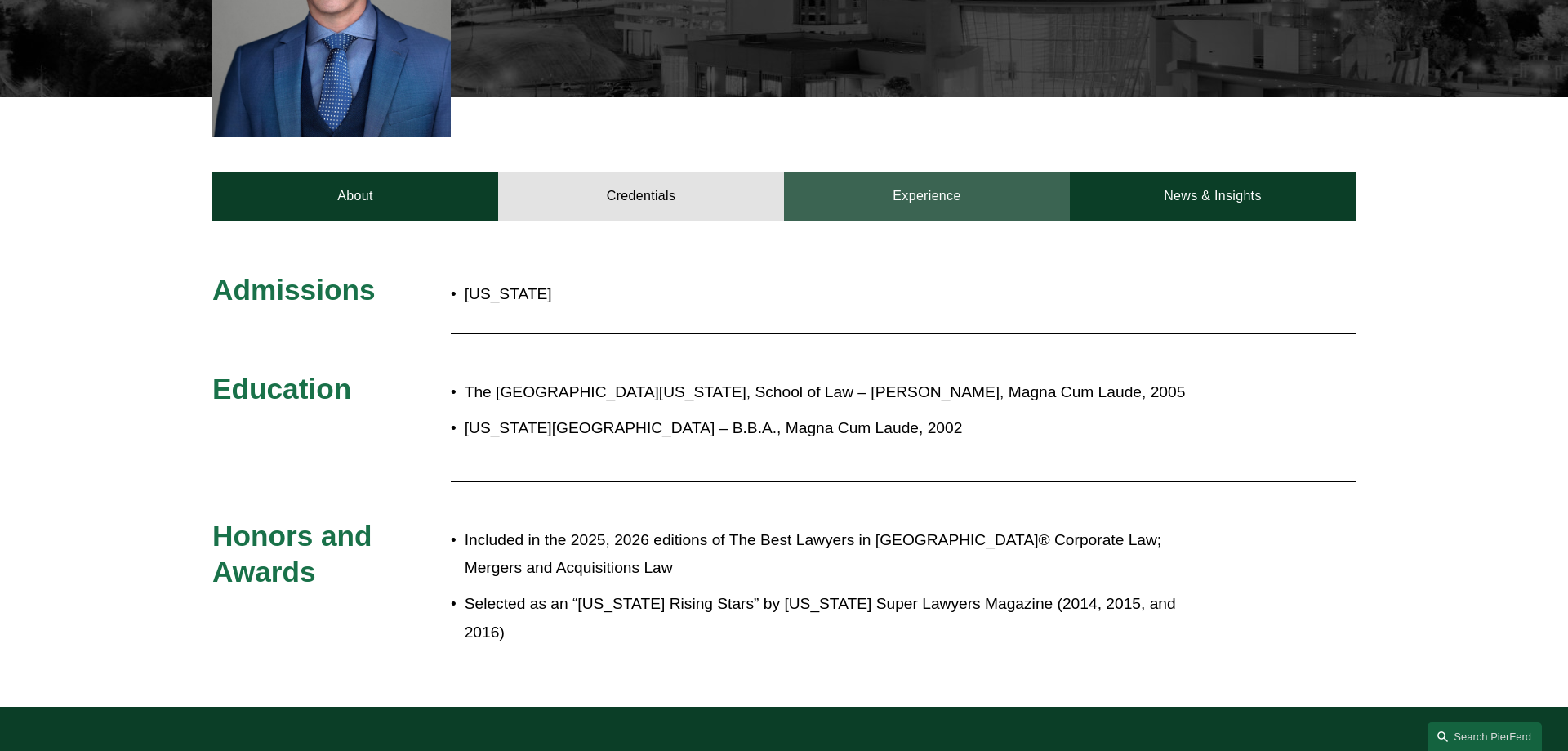
click at [913, 171] on link "Experience" at bounding box center [927, 196] width 286 height 49
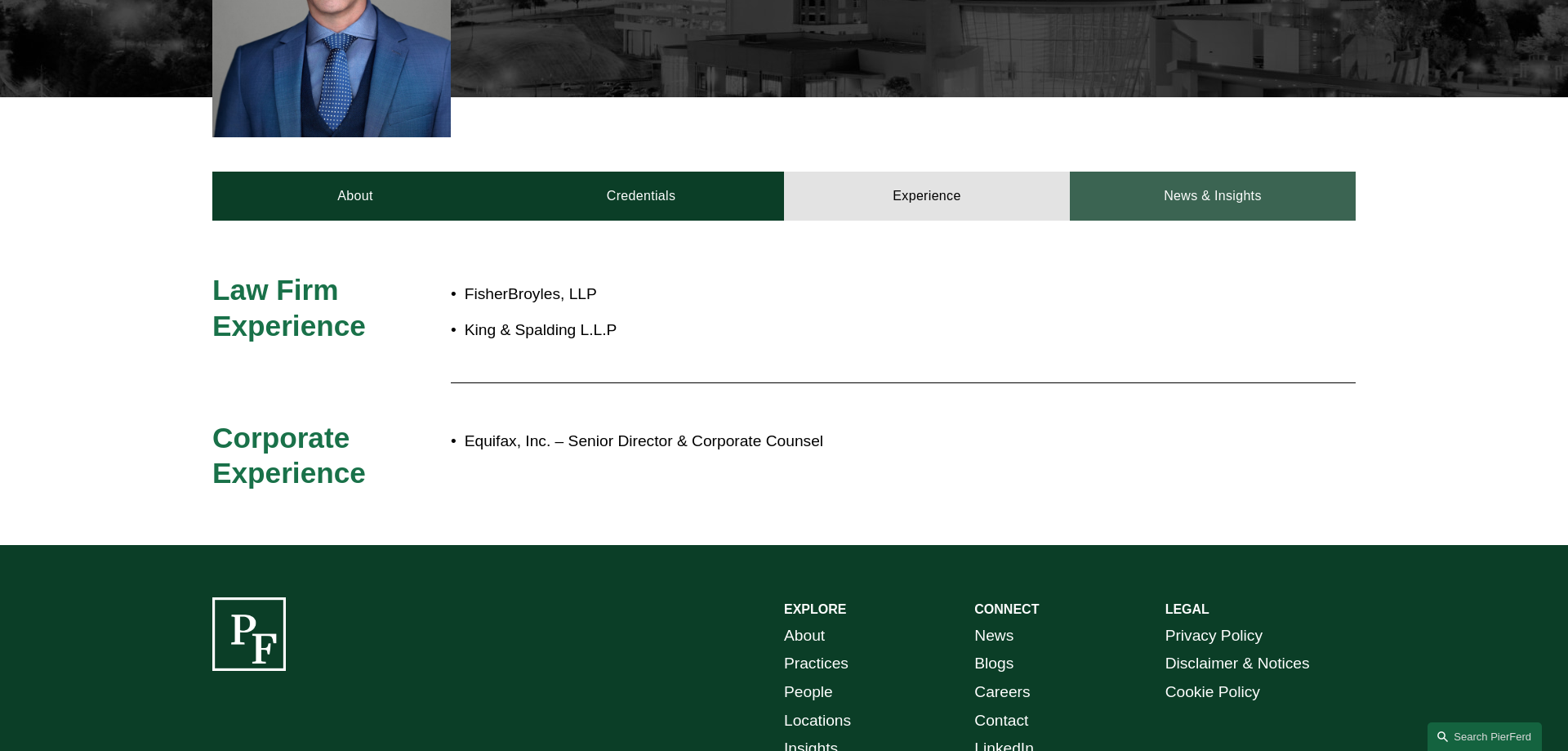
click at [1186, 171] on link "News & Insights" at bounding box center [1213, 196] width 286 height 49
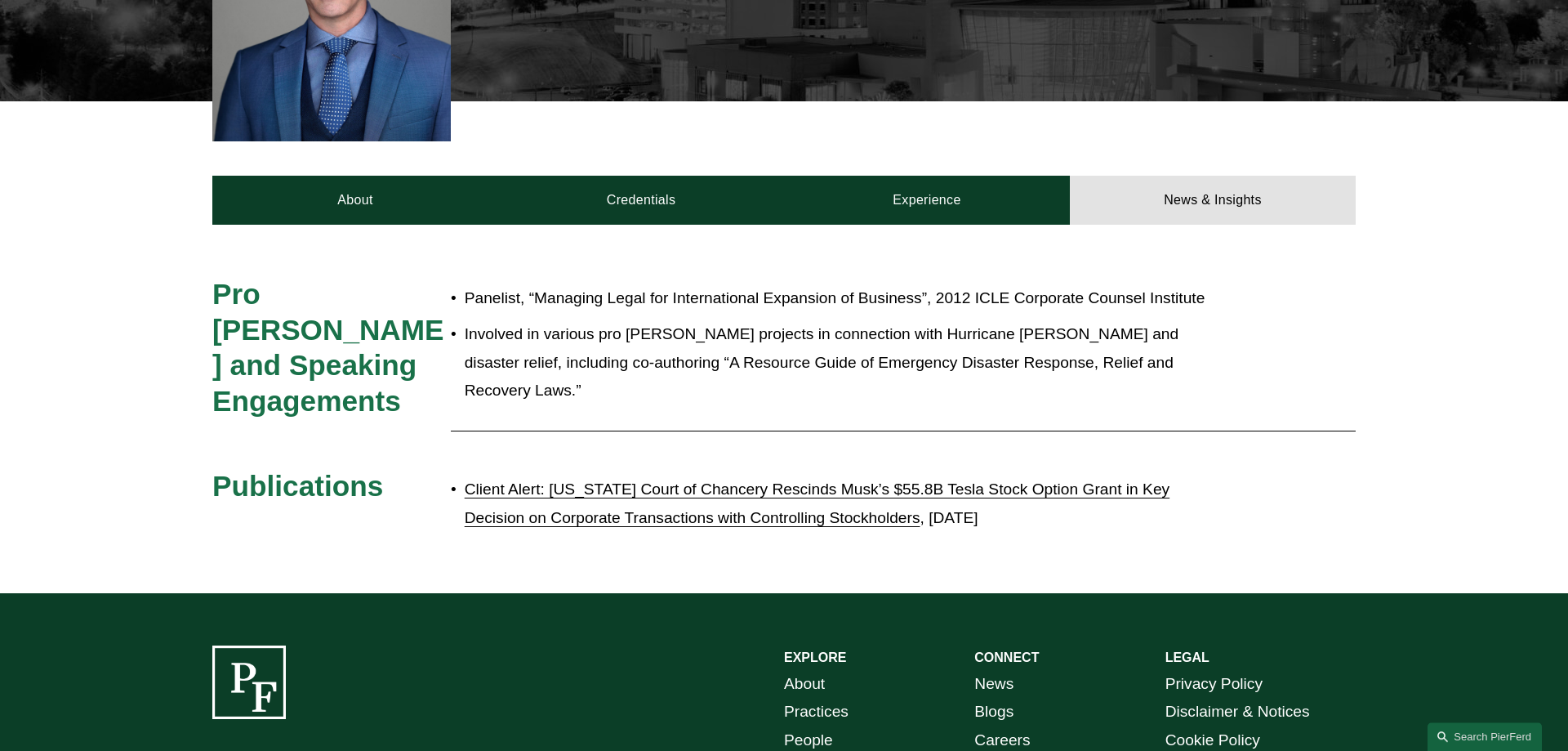
scroll to position [585, 0]
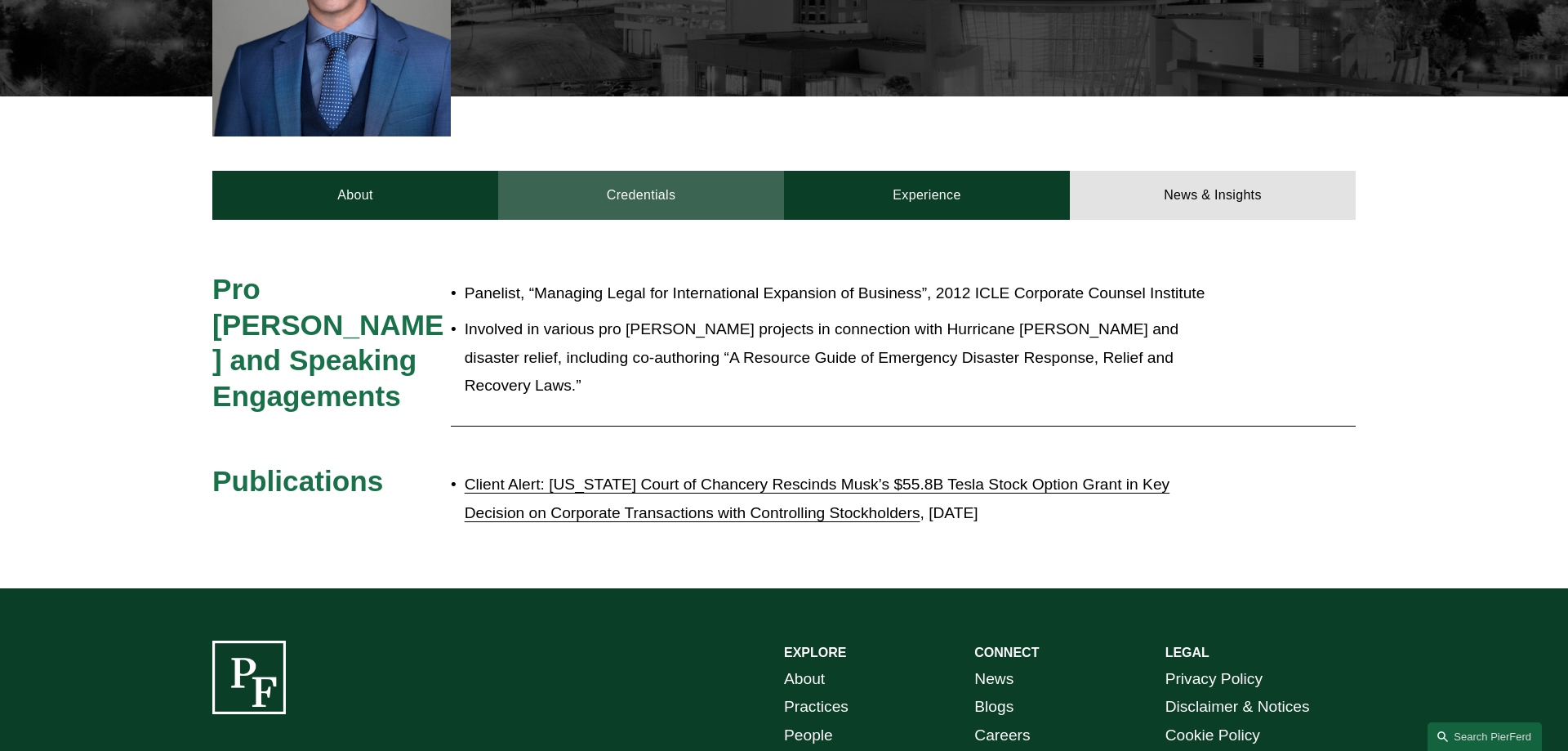
click at [628, 170] on link "Credentials" at bounding box center [641, 195] width 286 height 49
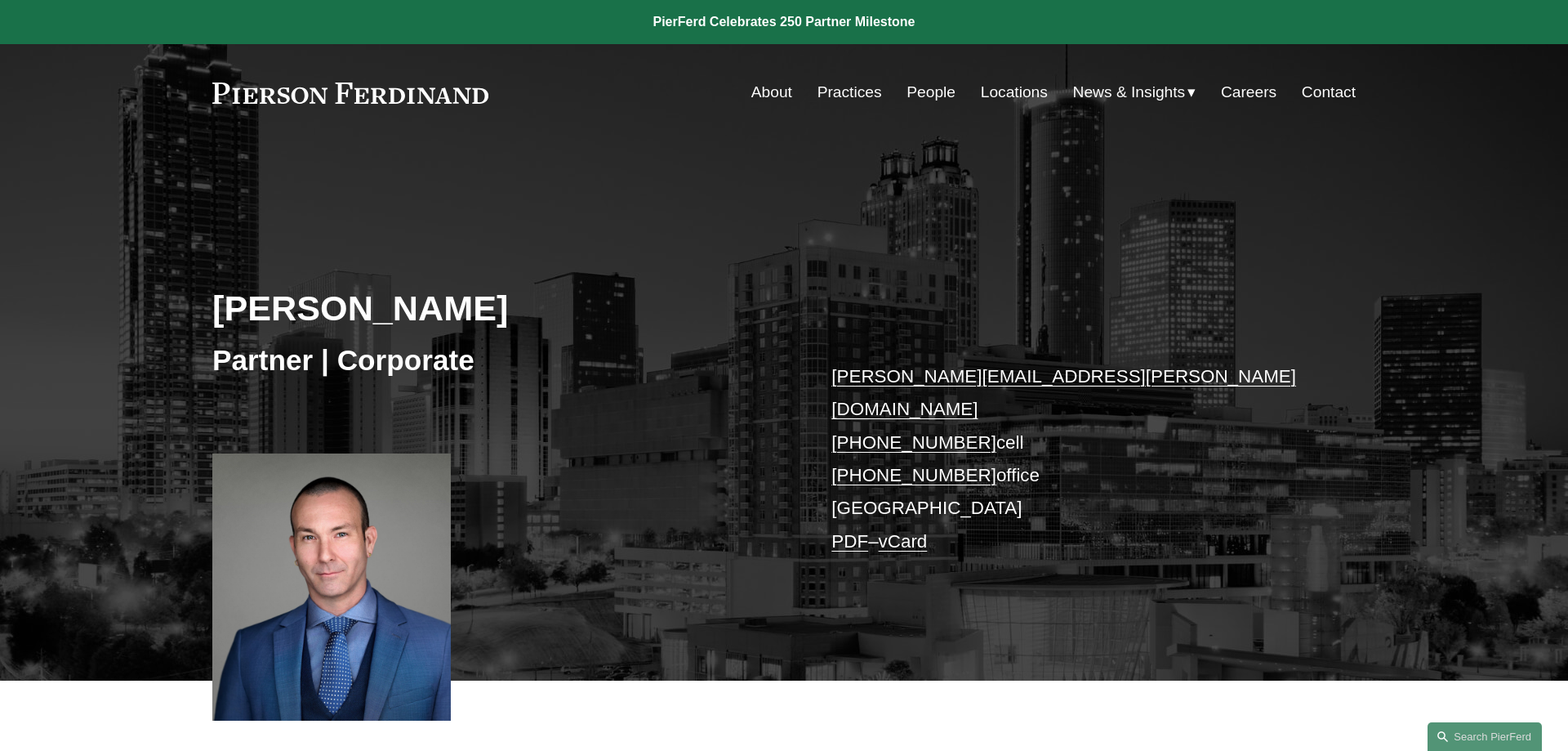
scroll to position [333, 0]
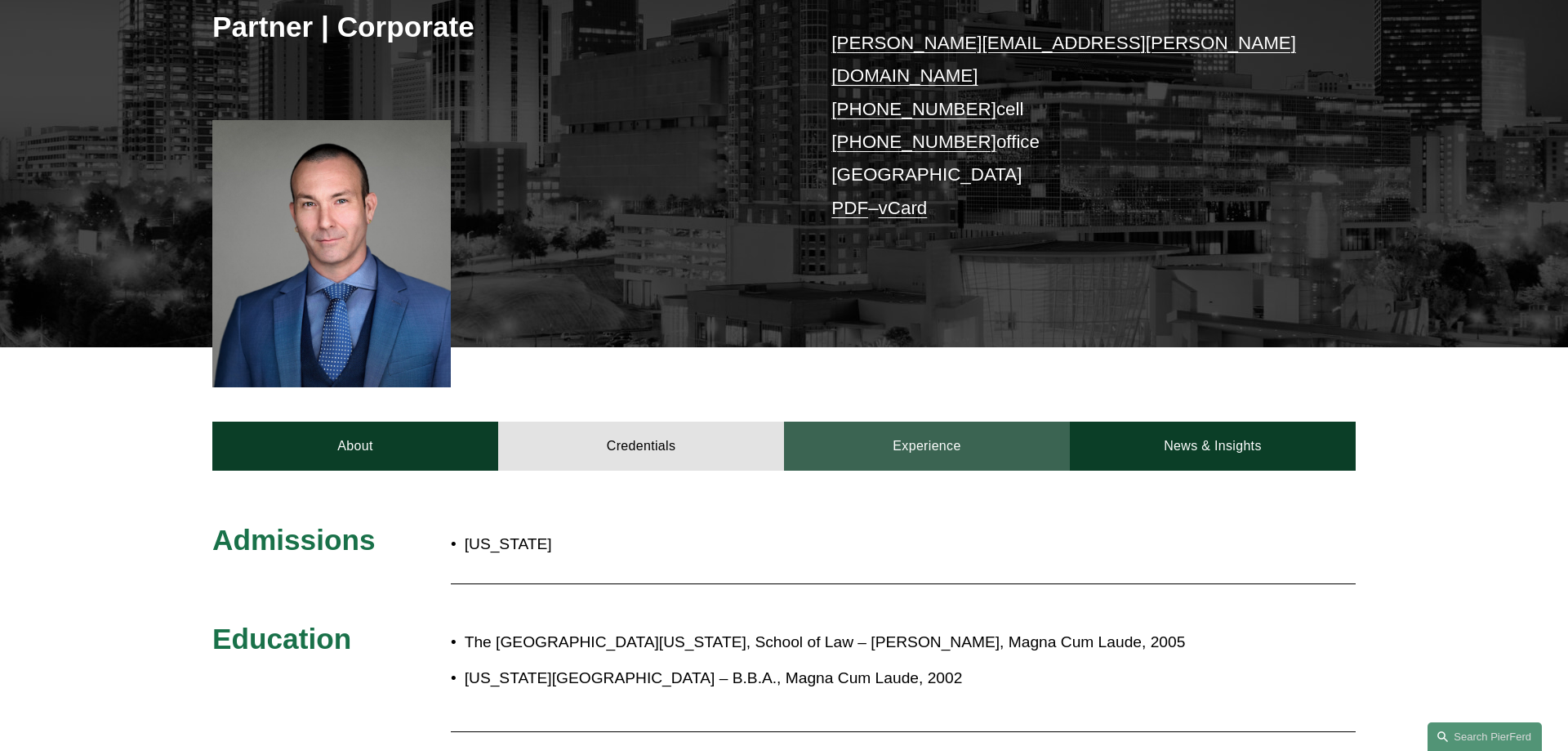
click at [954, 422] on link "Experience" at bounding box center [927, 446] width 286 height 49
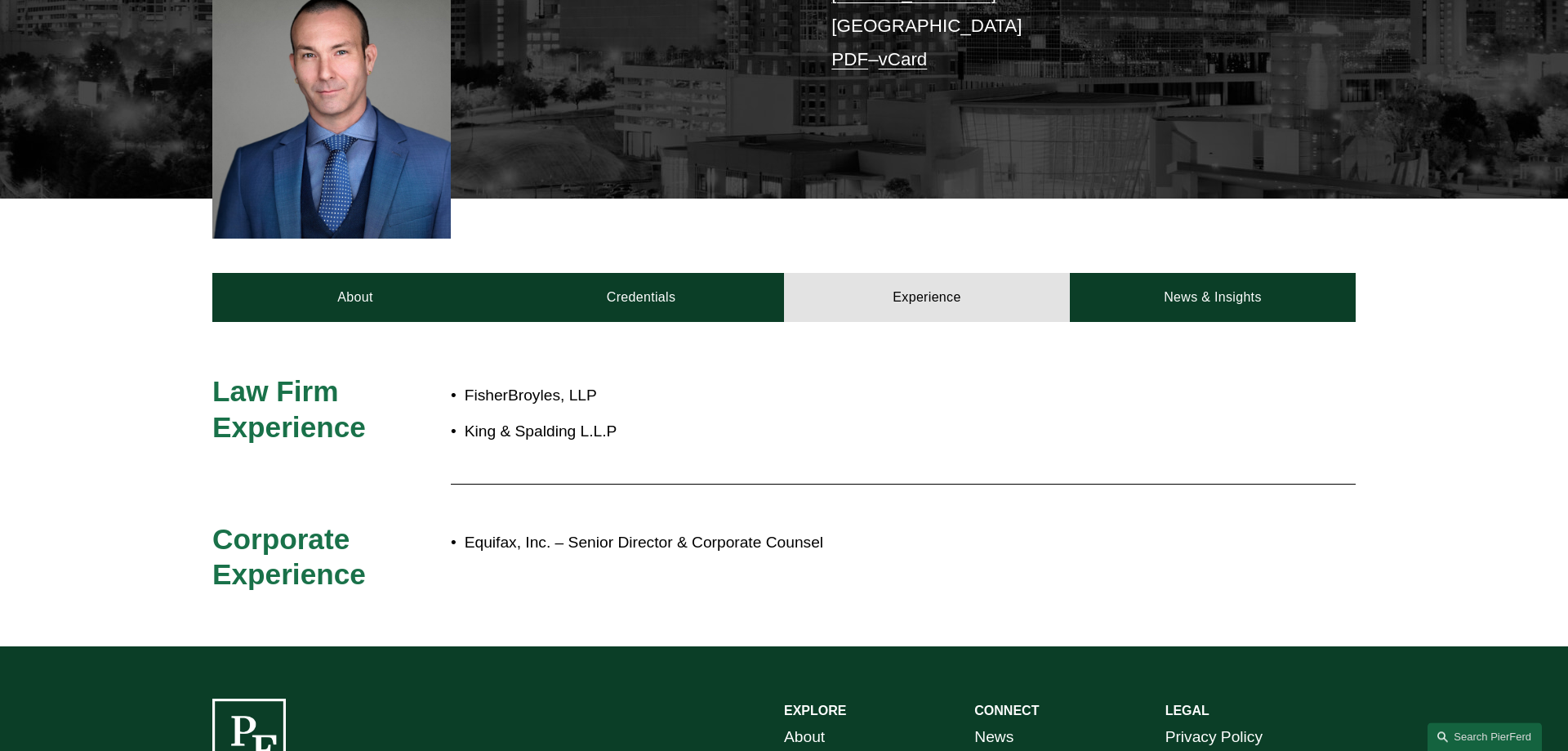
scroll to position [584, 0]
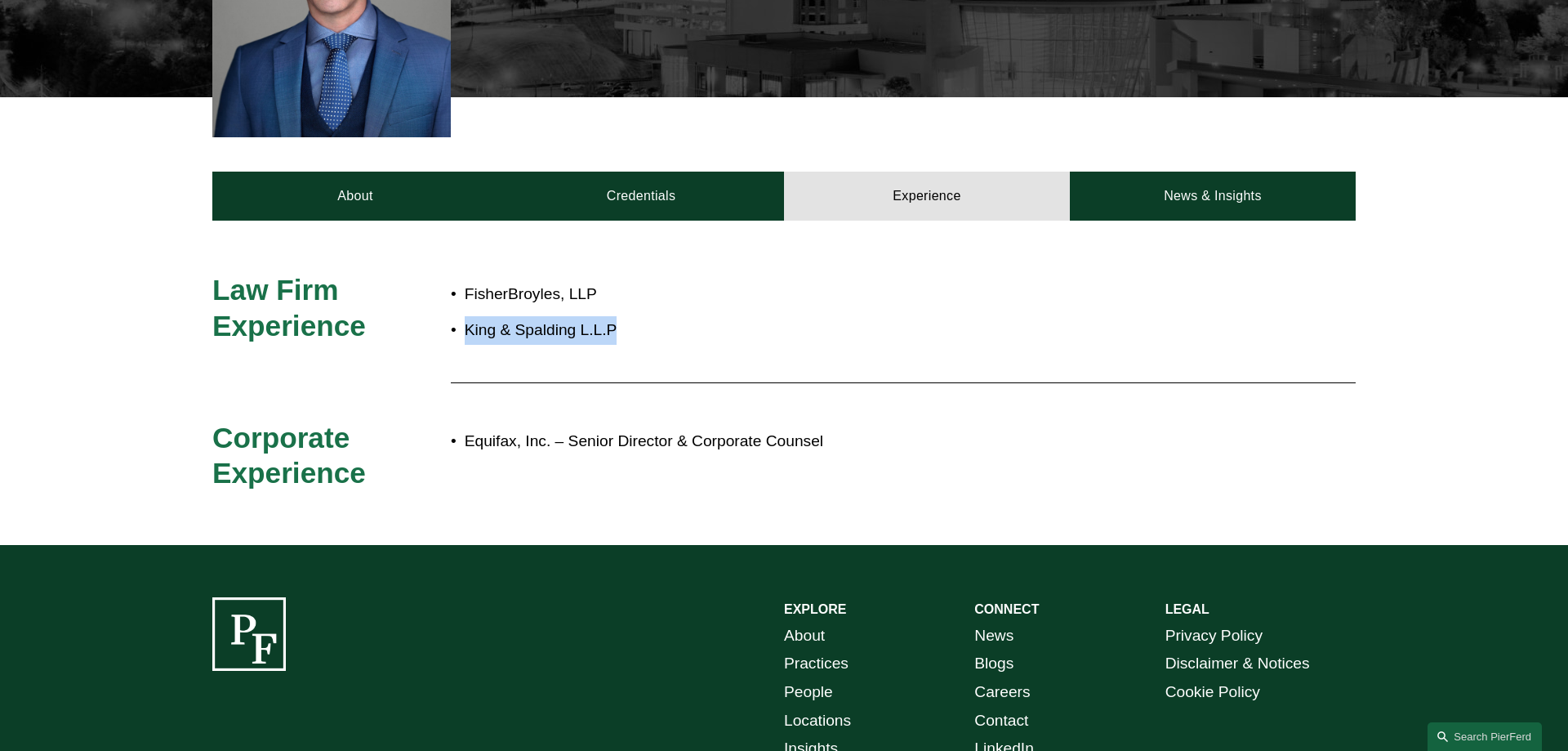
drag, startPoint x: 623, startPoint y: 304, endPoint x: 464, endPoint y: 303, distance: 159.0
click at [465, 316] on p "King & Spalding L.L.P" at bounding box center [839, 330] width 748 height 28
